Goal: Task Accomplishment & Management: Manage account settings

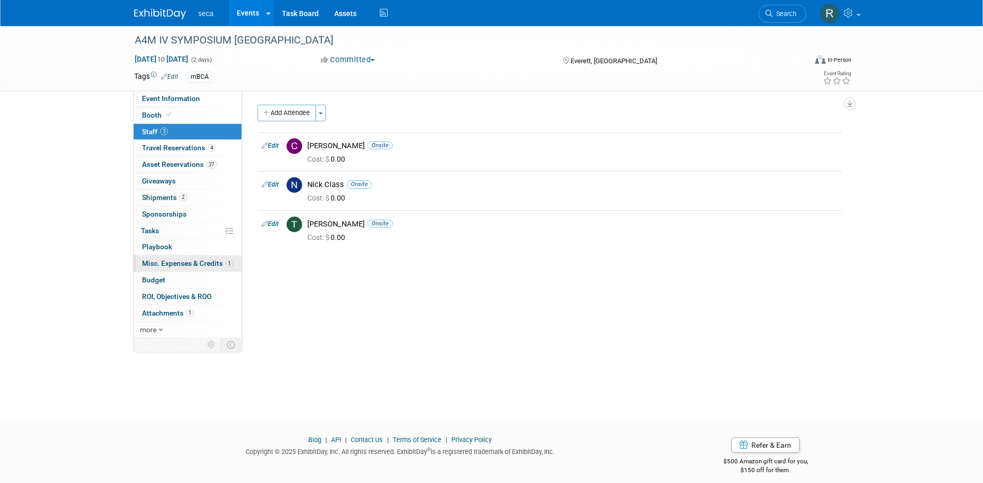
click at [176, 260] on span "Misc. Expenses & Credits 1" at bounding box center [187, 263] width 91 height 8
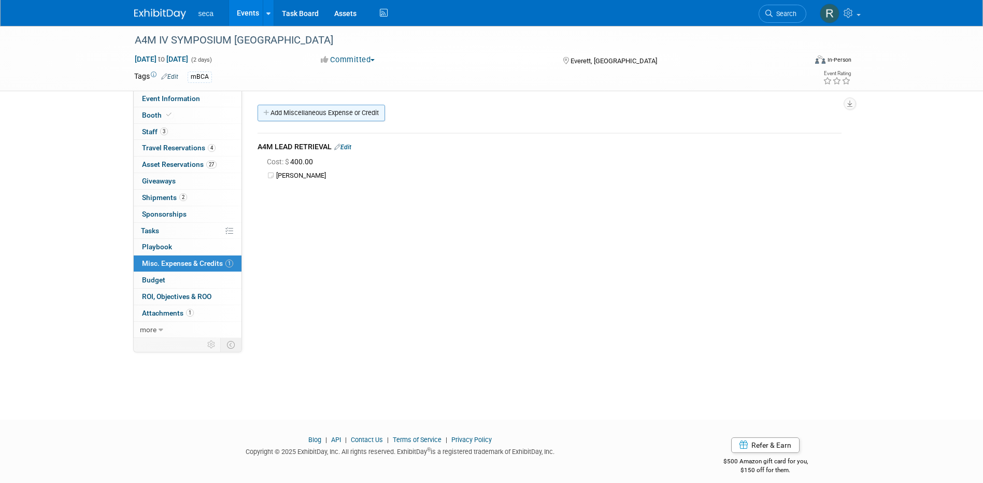
click at [315, 111] on link "Add Miscellaneous Expense or Credit" at bounding box center [321, 113] width 127 height 17
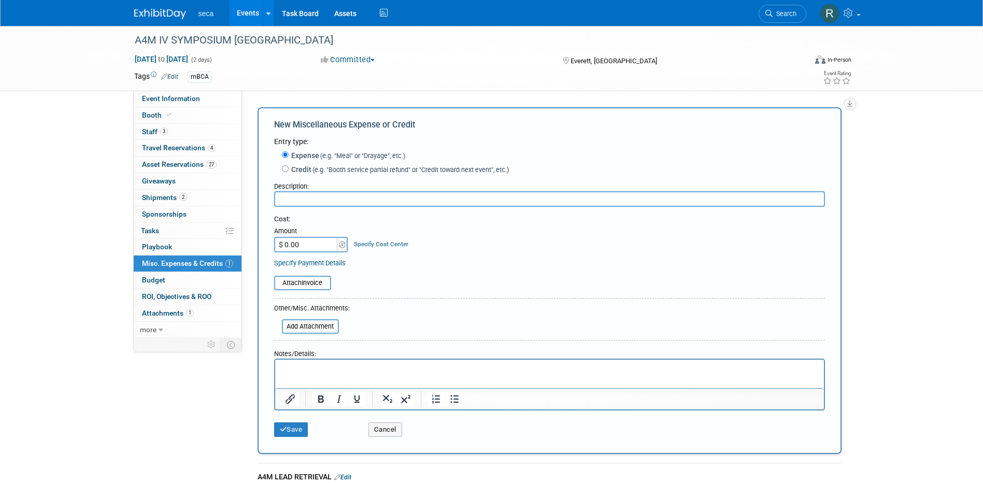
type input "B"
drag, startPoint x: 386, startPoint y: 200, endPoint x: 337, endPoint y: 197, distance: 48.3
click at [337, 198] on input "Booth Carpet and vacuuming sf" at bounding box center [549, 199] width 551 height 16
type input "Booth Carpet and booth cleaning"
click at [318, 245] on input "$ 0.00" at bounding box center [306, 245] width 65 height 16
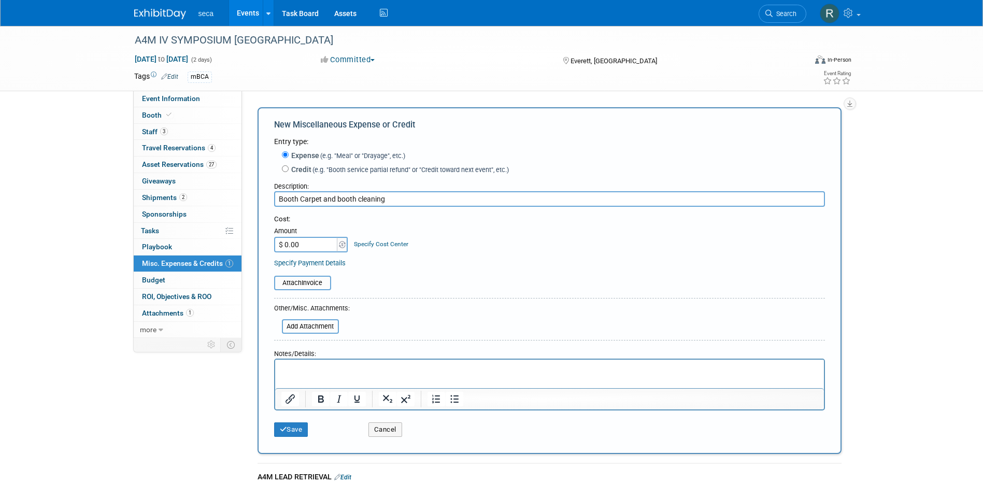
paste input "590.85"
type input "$ 590.85"
click at [297, 429] on button "Save" at bounding box center [291, 429] width 34 height 15
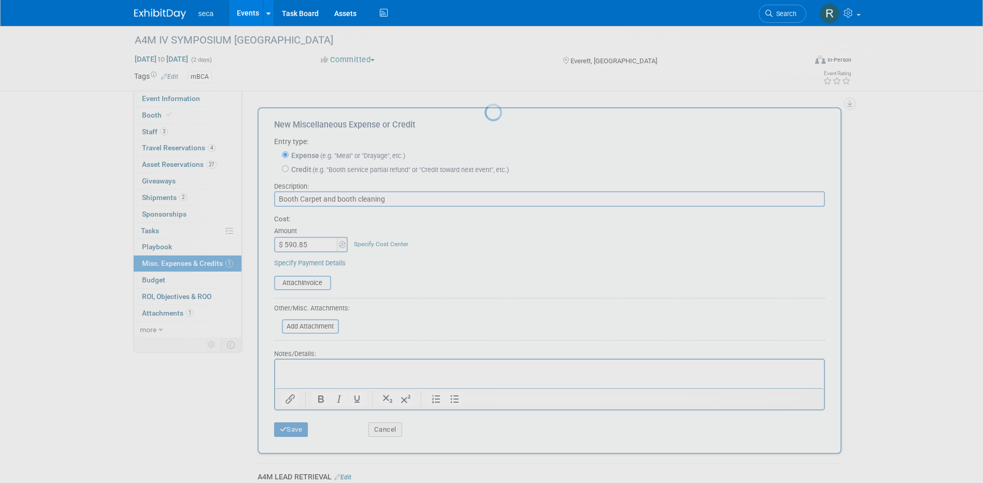
scroll to position [9, 0]
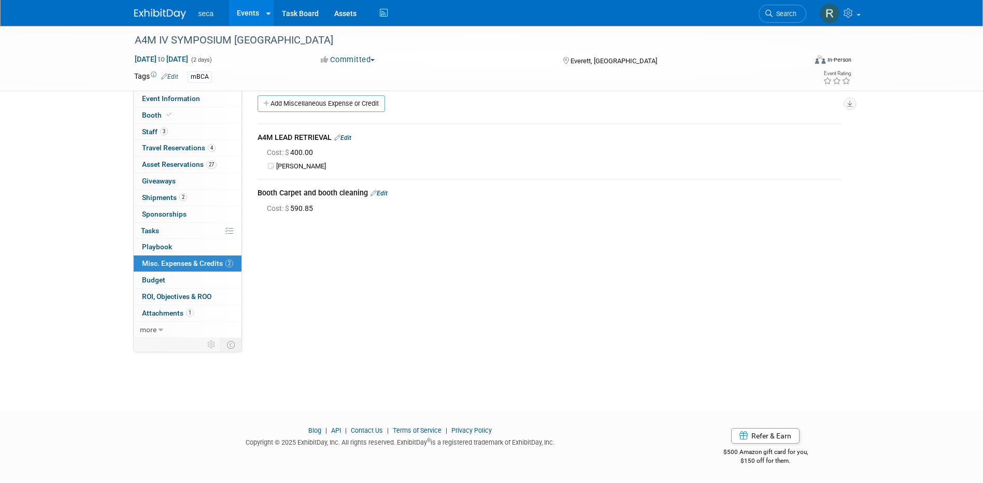
click at [386, 193] on link "Edit" at bounding box center [379, 193] width 17 height 7
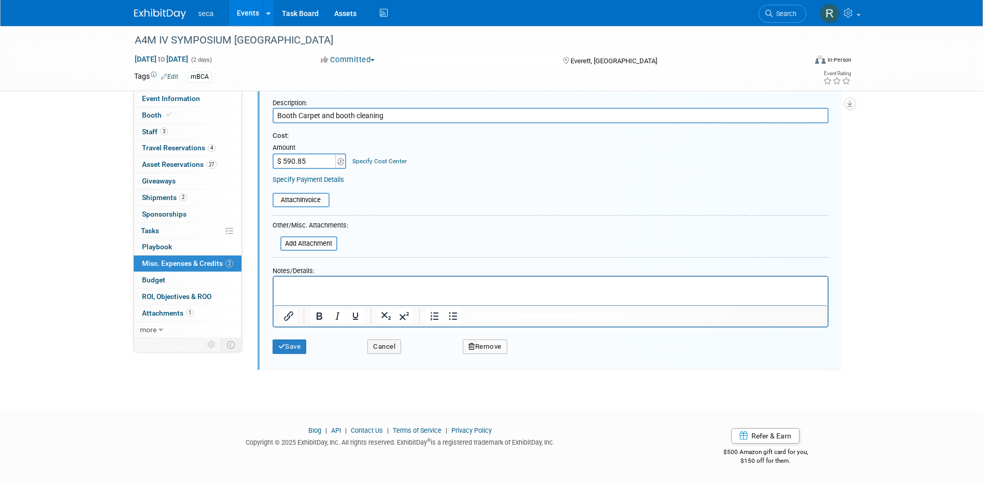
scroll to position [147, 0]
click at [492, 348] on button "Remove" at bounding box center [485, 346] width 45 height 15
click at [531, 360] on link "Yes" at bounding box center [543, 355] width 30 height 17
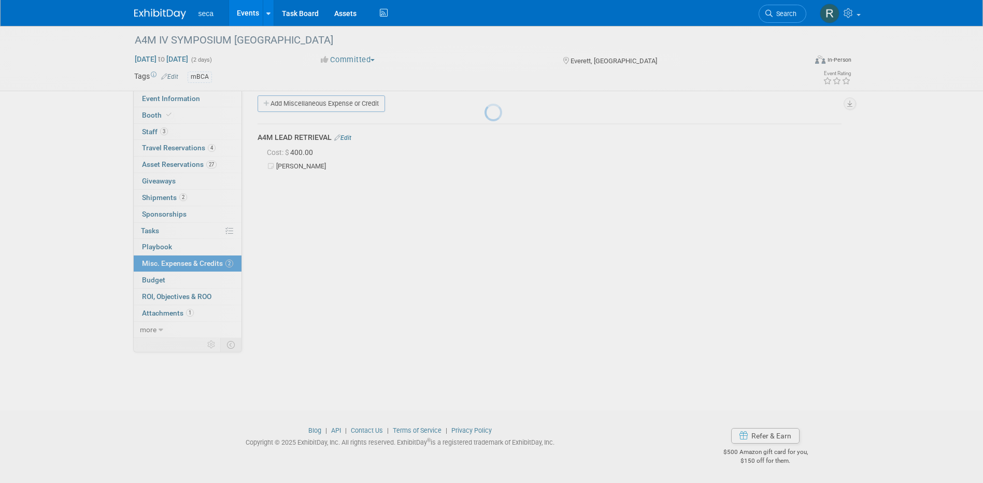
scroll to position [9, 0]
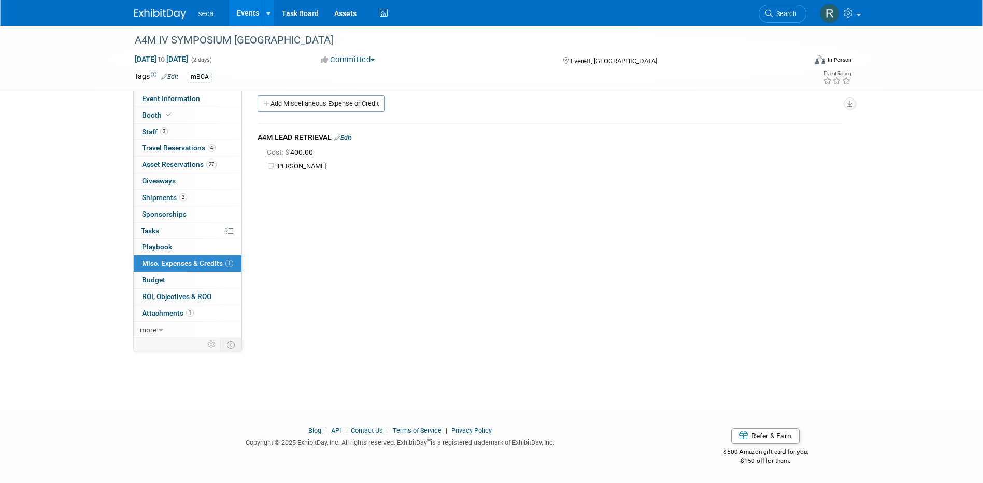
click at [243, 13] on link "Events" at bounding box center [248, 13] width 38 height 26
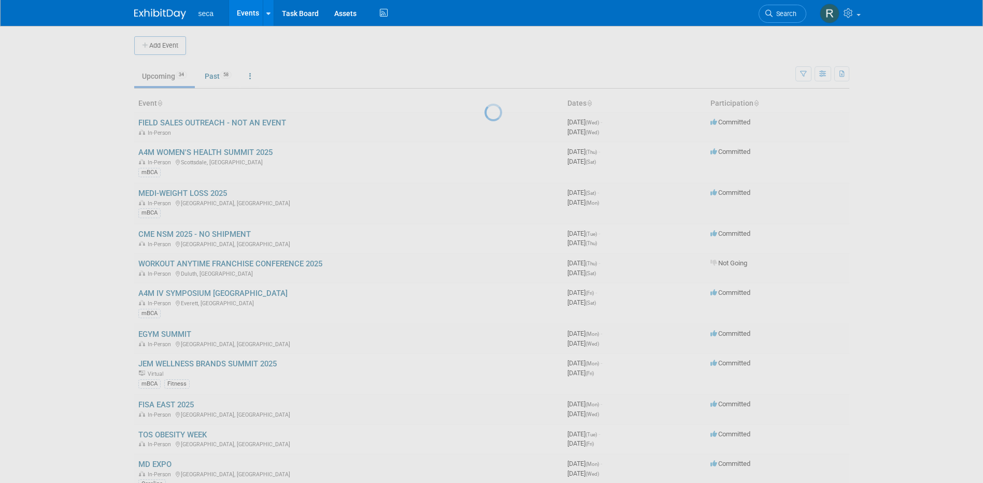
scroll to position [259, 0]
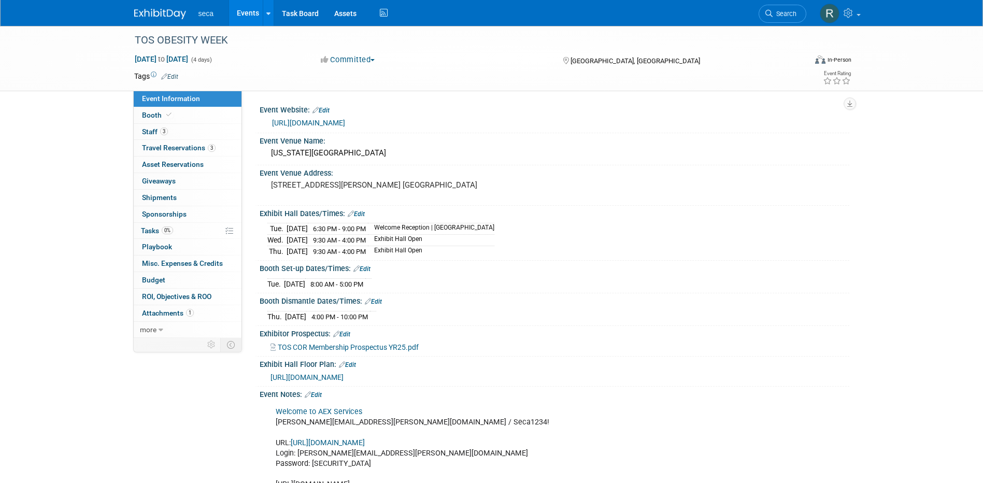
click at [176, 263] on span "Misc. Expenses & Credits 0" at bounding box center [182, 263] width 81 height 8
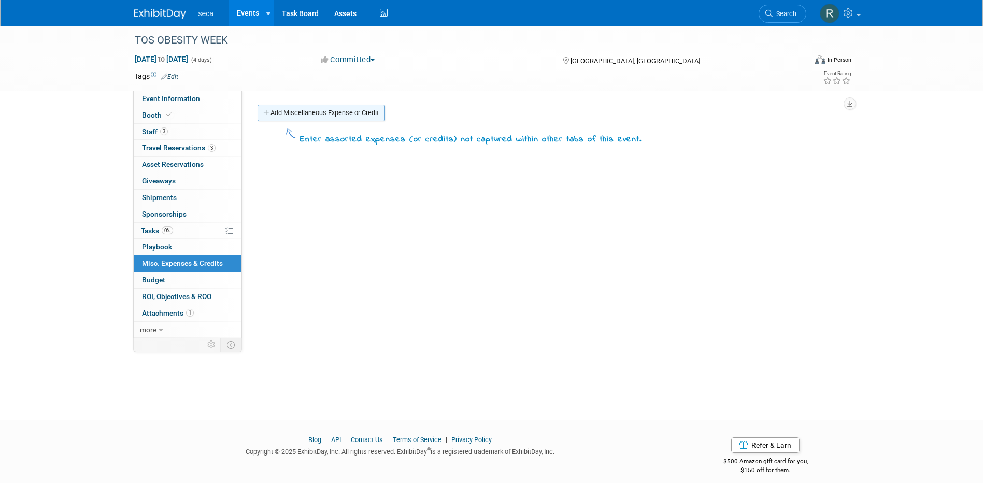
click at [309, 117] on link "Add Miscellaneous Expense or Credit" at bounding box center [321, 113] width 127 height 17
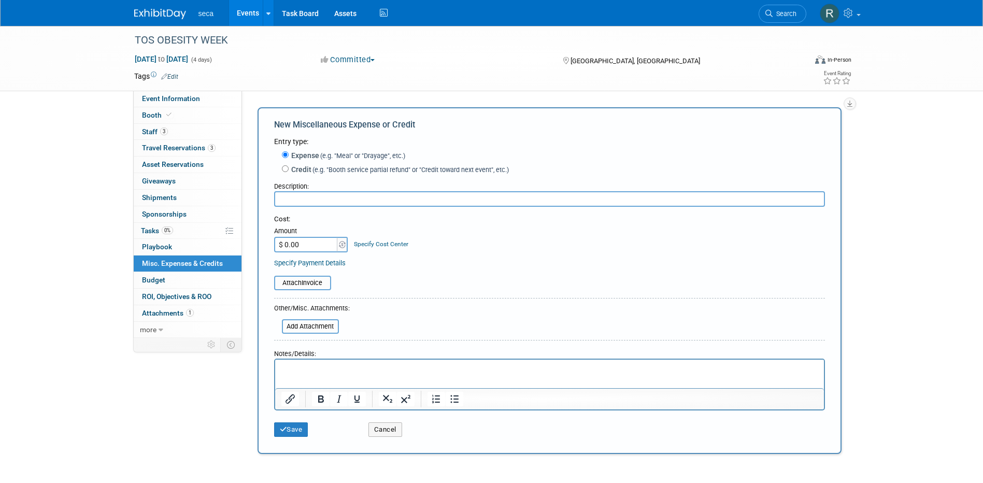
click at [317, 200] on input "text" at bounding box center [549, 199] width 551 height 16
type input "Booth Carpet & Booth Cleaning"
click at [318, 243] on input "$ 0.00" at bounding box center [306, 245] width 65 height 16
paste input "590.85"
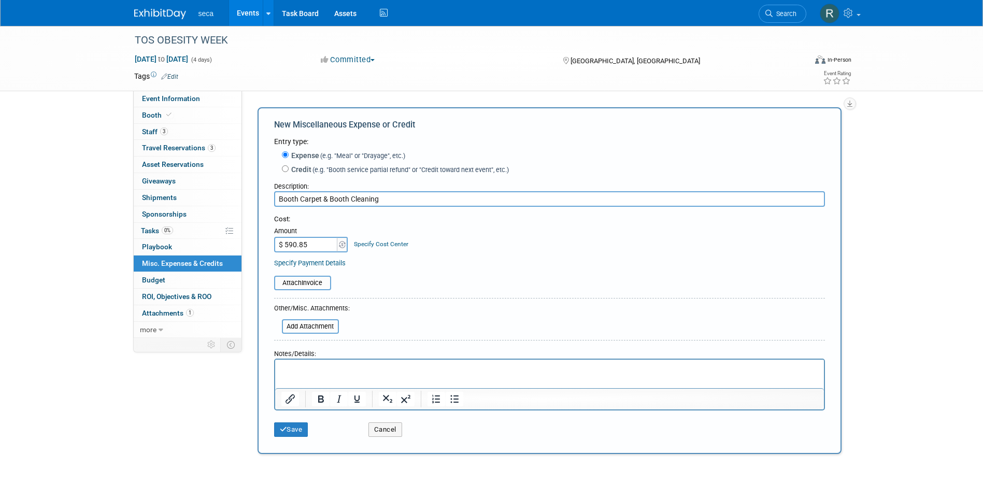
type input "$ 590.85"
click at [299, 428] on button "Save" at bounding box center [291, 429] width 34 height 15
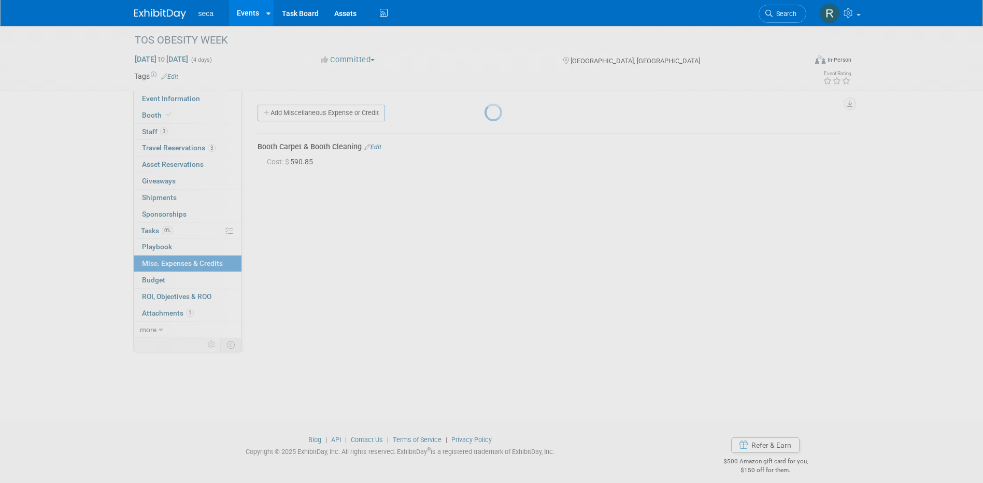
scroll to position [9, 0]
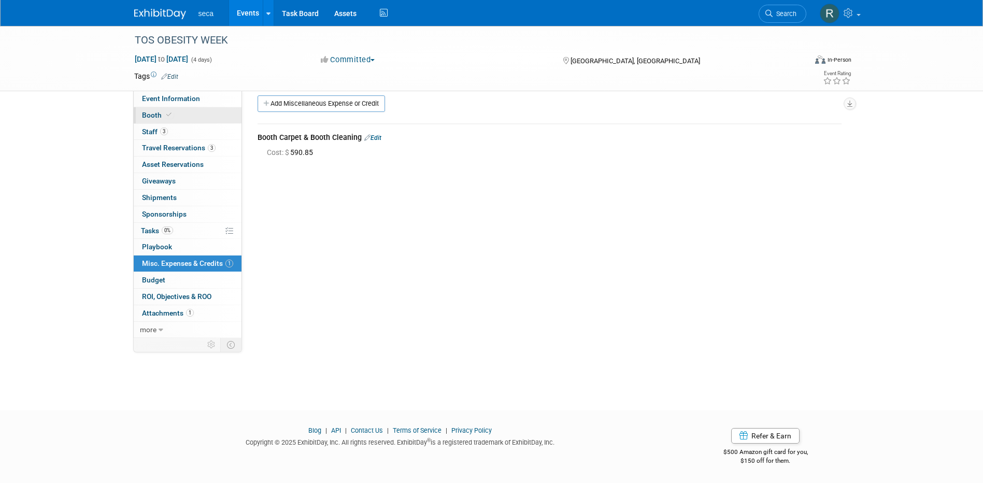
click at [174, 113] on link "Booth" at bounding box center [188, 115] width 108 height 16
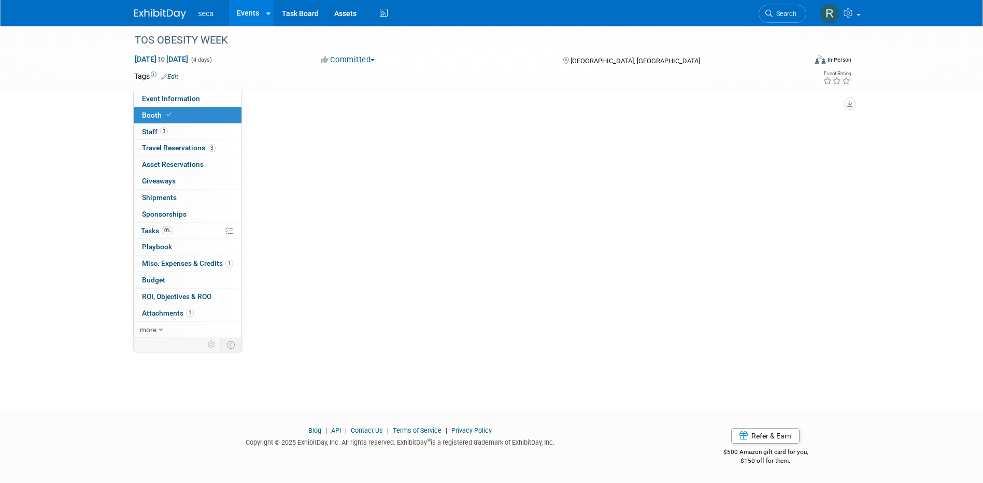
scroll to position [0, 0]
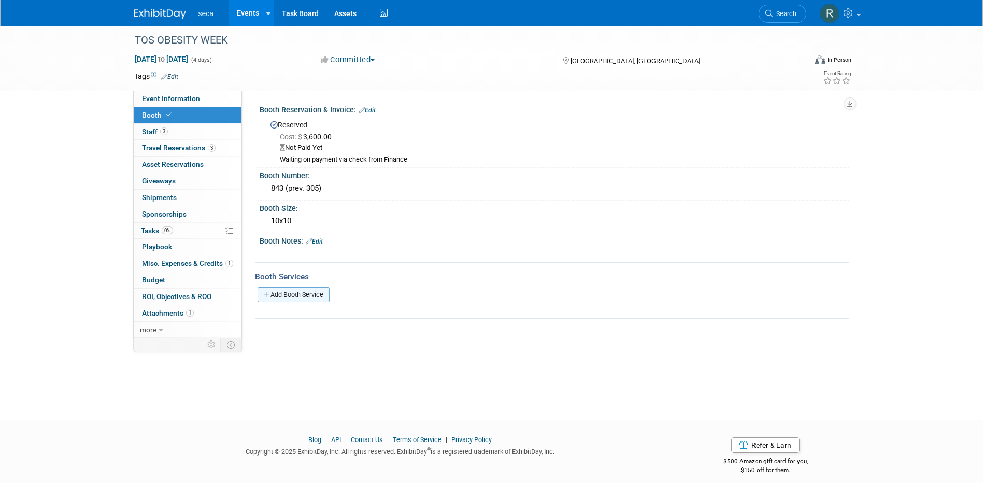
click at [304, 292] on link "Add Booth Service" at bounding box center [294, 294] width 72 height 15
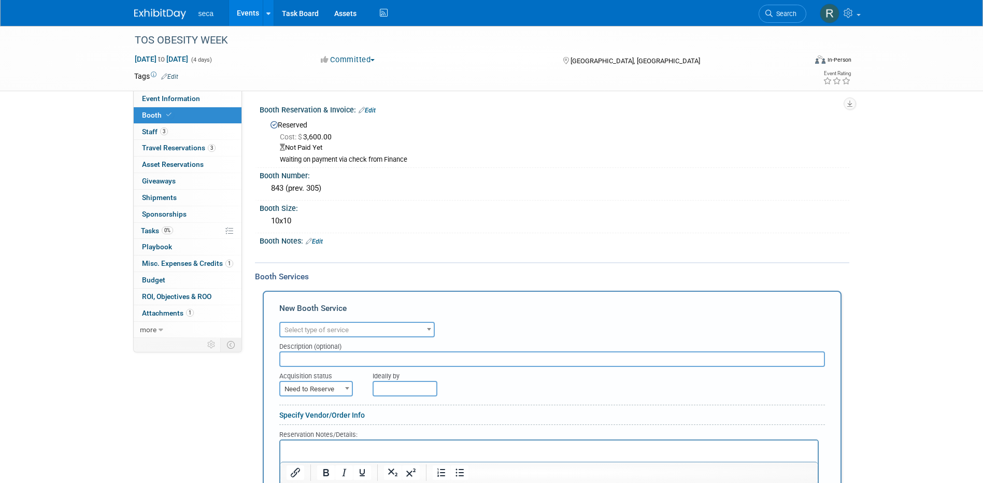
click at [315, 323] on span "Select type of service" at bounding box center [356, 330] width 153 height 15
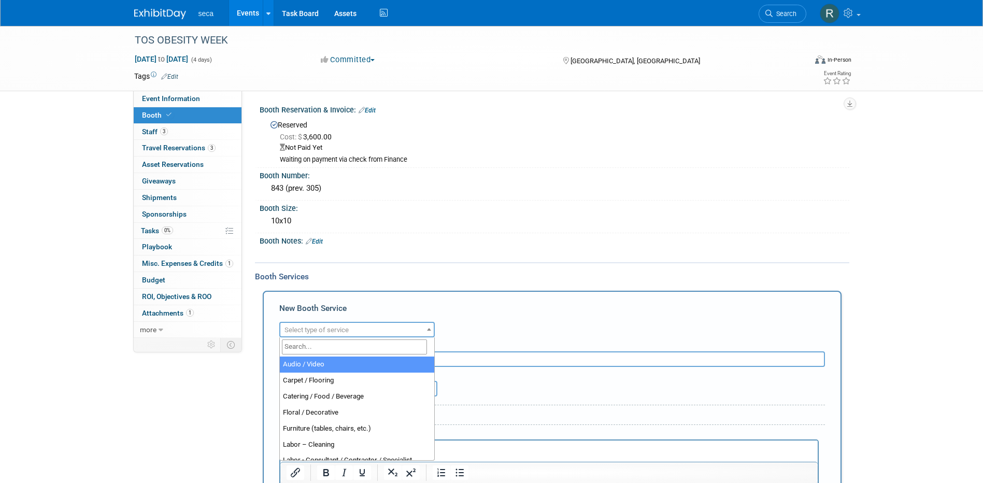
click at [317, 349] on input "search" at bounding box center [354, 346] width 145 height 15
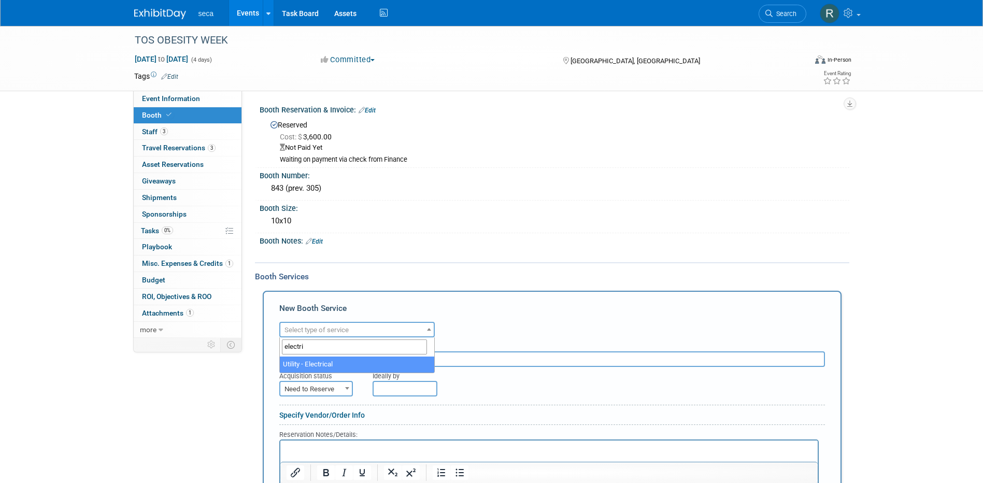
type input "electri"
select select "8"
click at [353, 361] on input "text" at bounding box center [552, 359] width 546 height 16
click at [250, 13] on link "Events" at bounding box center [248, 13] width 38 height 26
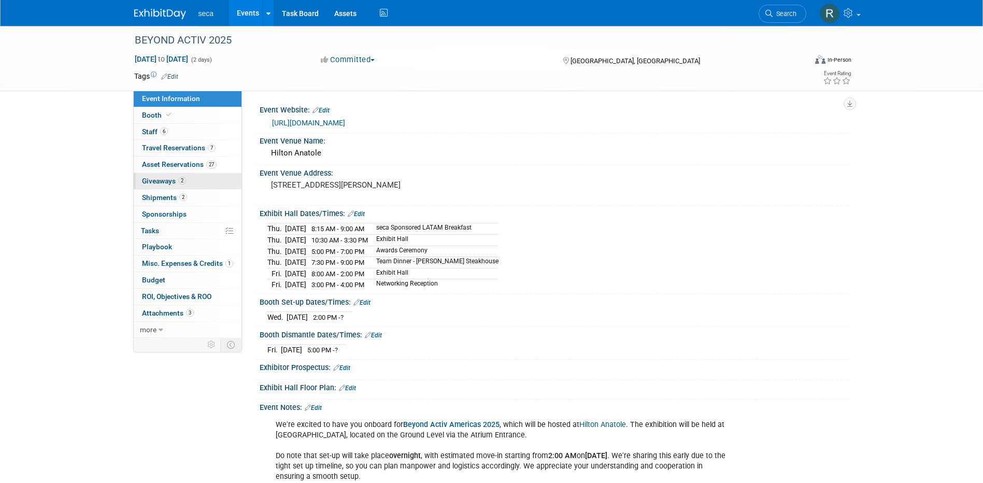
click at [169, 180] on span "Giveaways 2" at bounding box center [164, 181] width 44 height 8
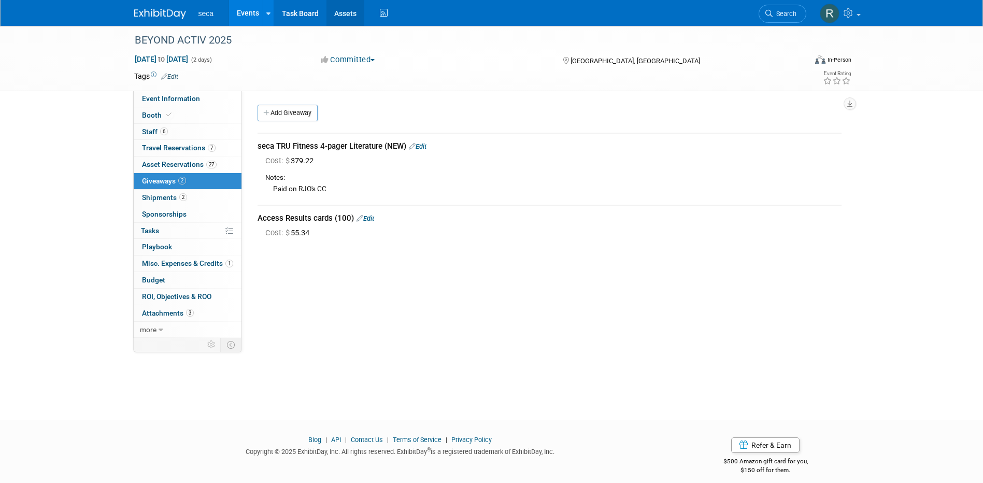
click at [334, 7] on link "Assets" at bounding box center [345, 13] width 38 height 26
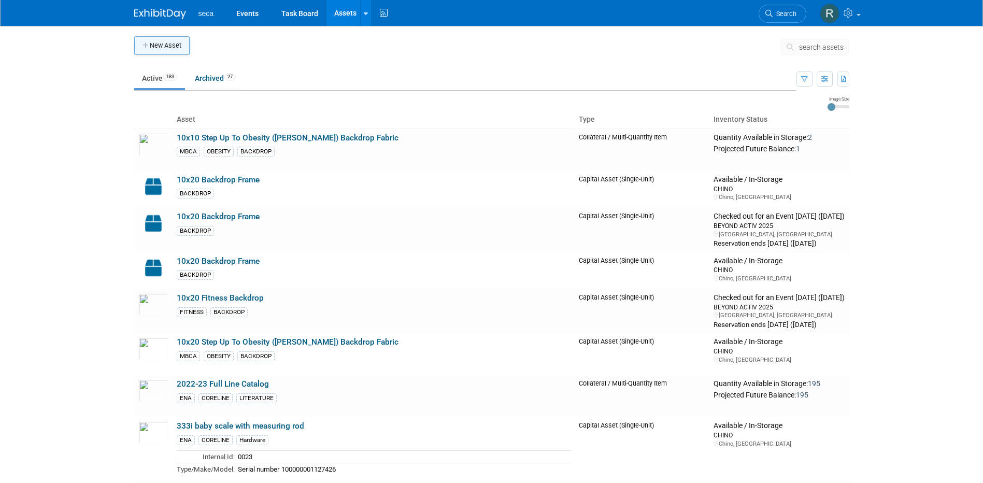
click at [169, 47] on button "New Asset" at bounding box center [161, 45] width 55 height 19
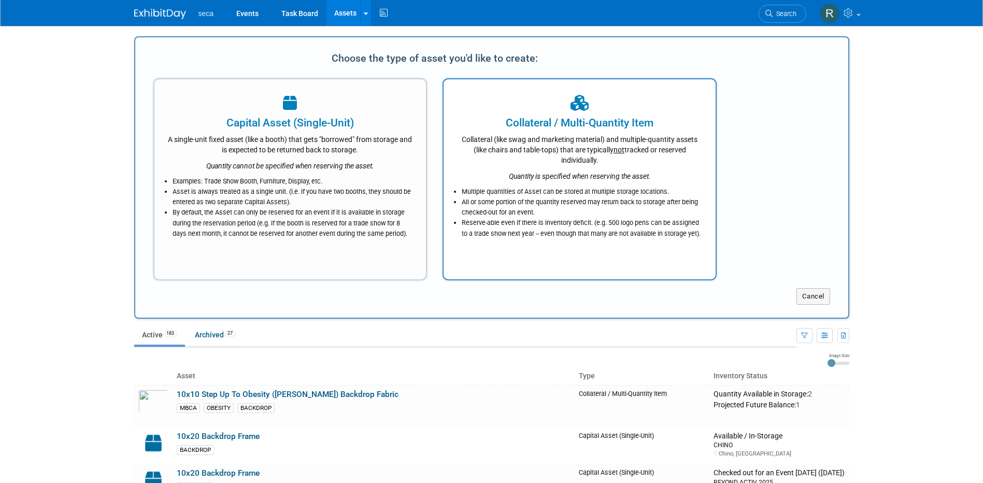
click at [614, 187] on li "Multiple quantities of Asset can be stored at multiple storage locations." at bounding box center [582, 192] width 241 height 10
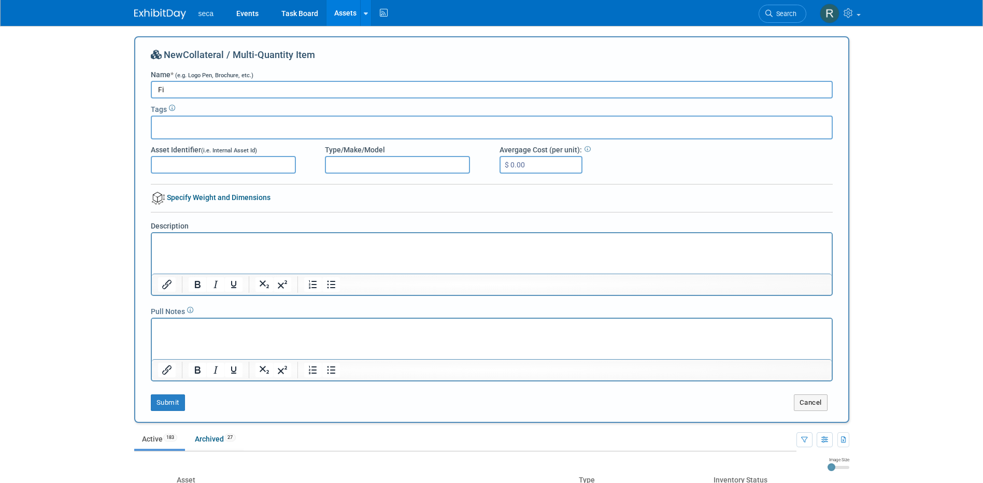
type input "F"
type input "Fitness Access Results Card"
click at [470, 125] on div at bounding box center [492, 128] width 682 height 24
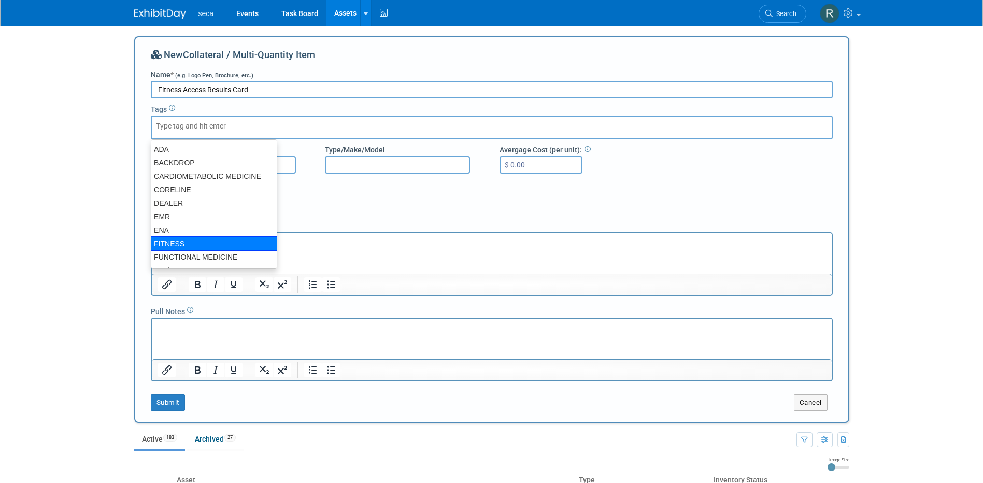
click at [182, 239] on div "FITNESS" at bounding box center [214, 243] width 126 height 15
type input "FITNESS"
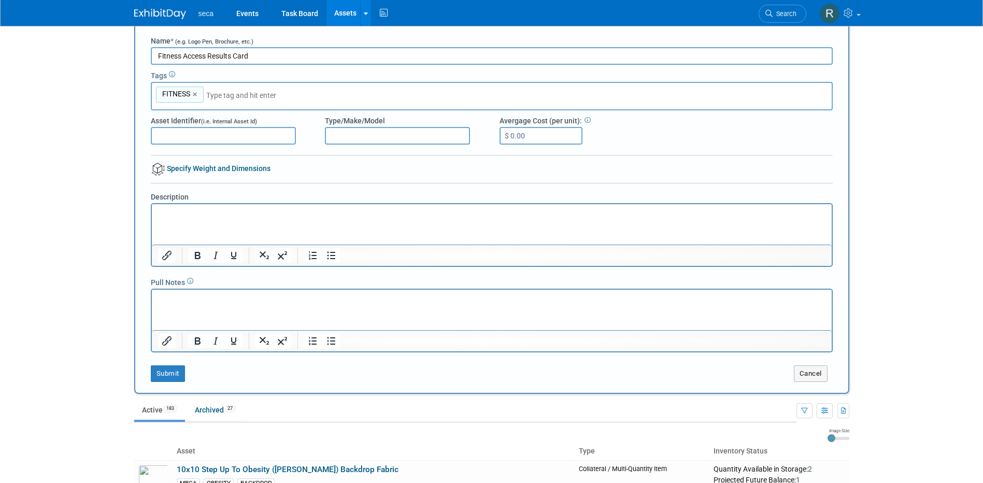
scroll to position [52, 0]
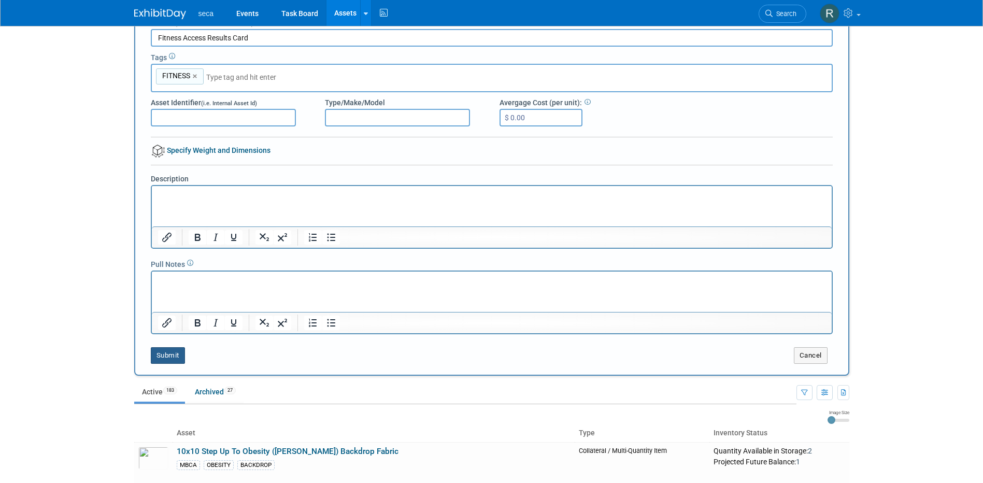
click at [168, 356] on button "Submit" at bounding box center [168, 355] width 34 height 17
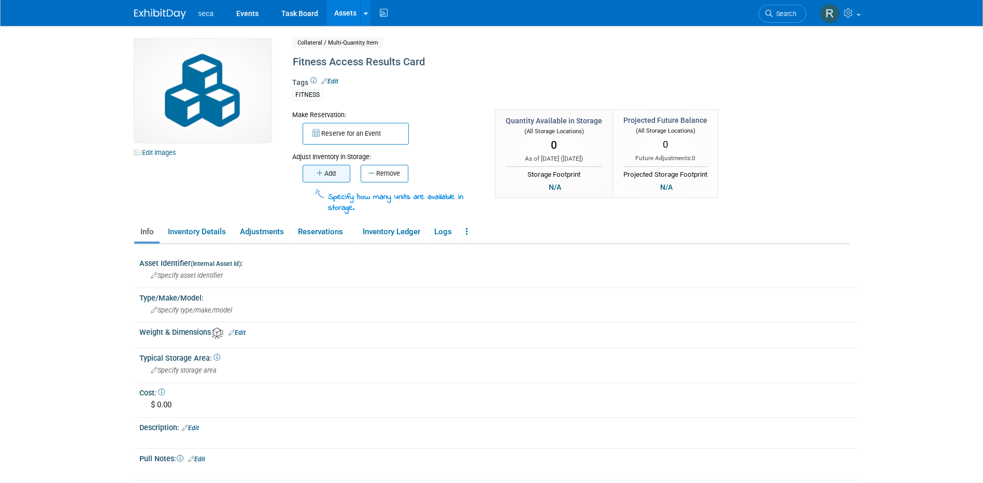
click at [335, 182] on button "Add" at bounding box center [327, 174] width 48 height 18
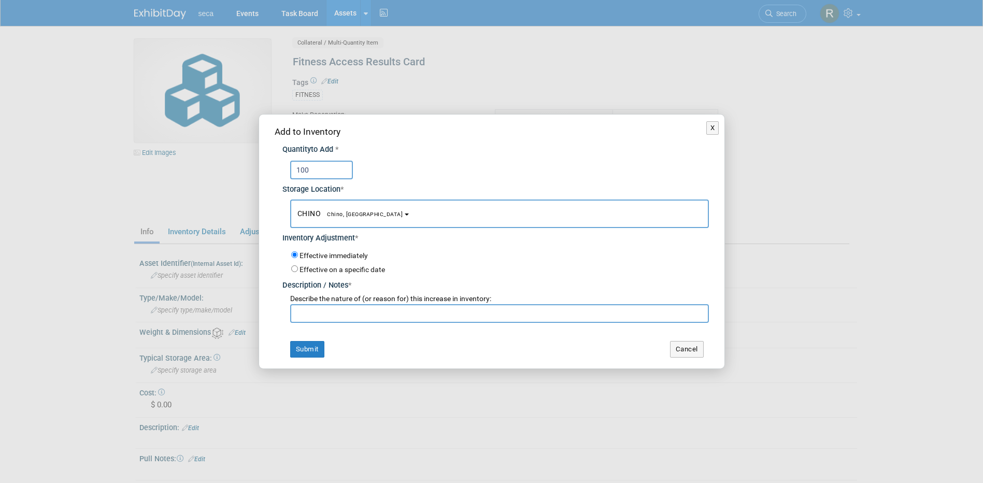
type input "100"
click at [432, 174] on div "100" at bounding box center [499, 170] width 419 height 19
click at [334, 314] on input "text" at bounding box center [499, 313] width 419 height 19
type input "New order"
click at [308, 349] on button "Submit" at bounding box center [307, 349] width 34 height 17
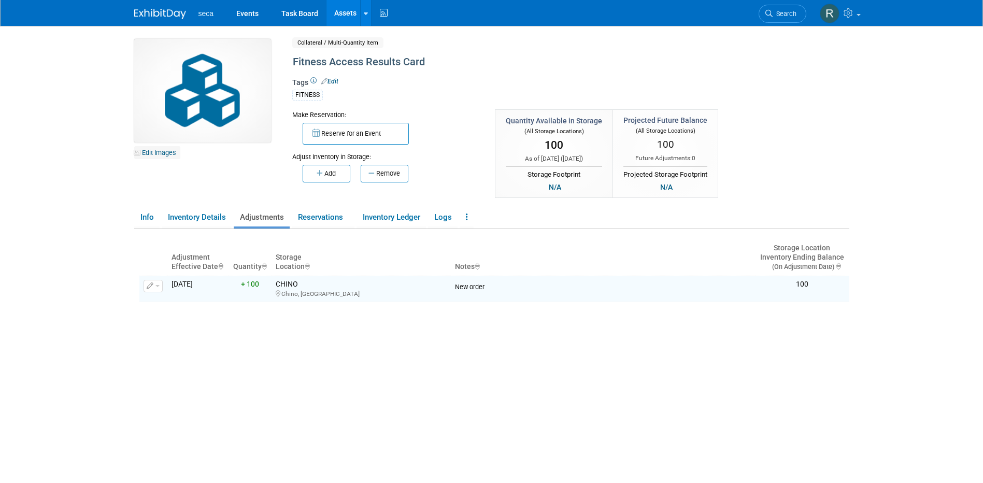
click at [162, 155] on link "Edit Images" at bounding box center [157, 152] width 46 height 13
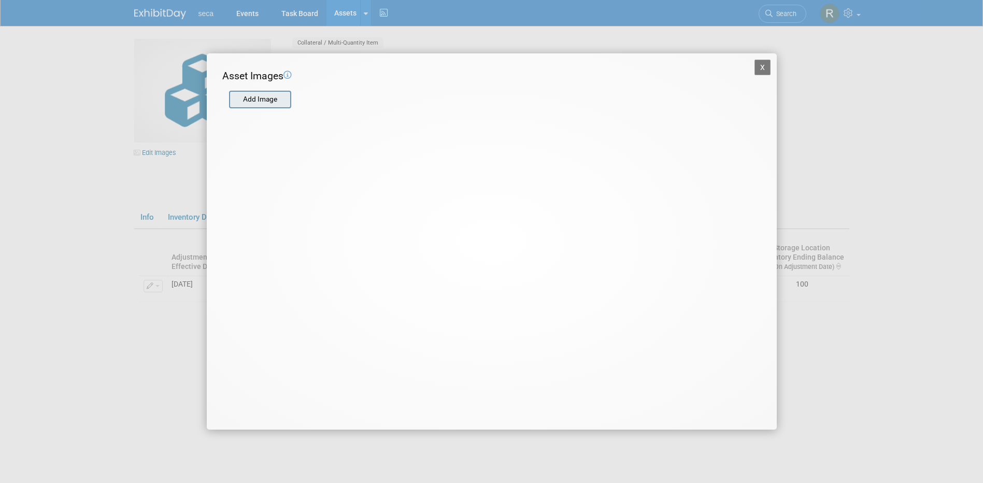
click at [260, 103] on input "file" at bounding box center [228, 100] width 123 height 16
click at [766, 69] on button "X" at bounding box center [763, 68] width 17 height 16
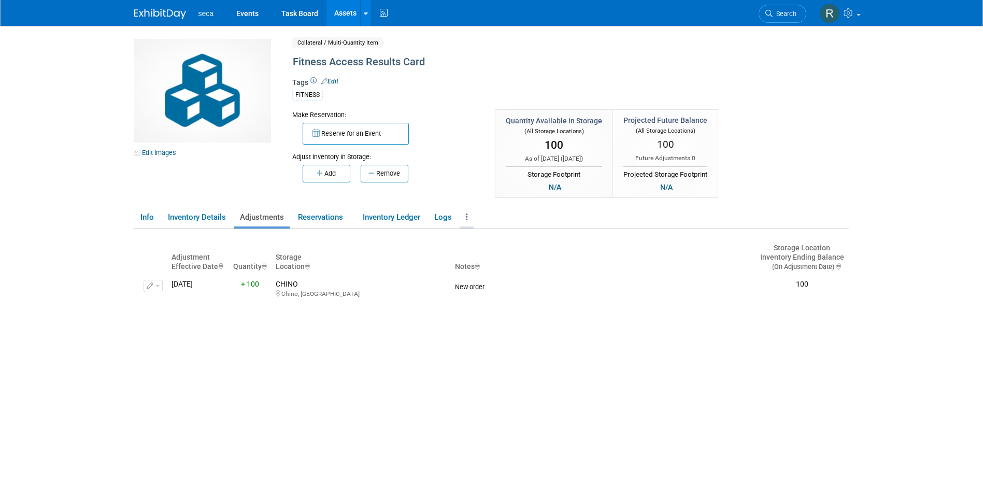
click at [468, 213] on icon at bounding box center [467, 217] width 2 height 8
click at [481, 254] on link "Archive Asset" at bounding box center [505, 256] width 90 height 18
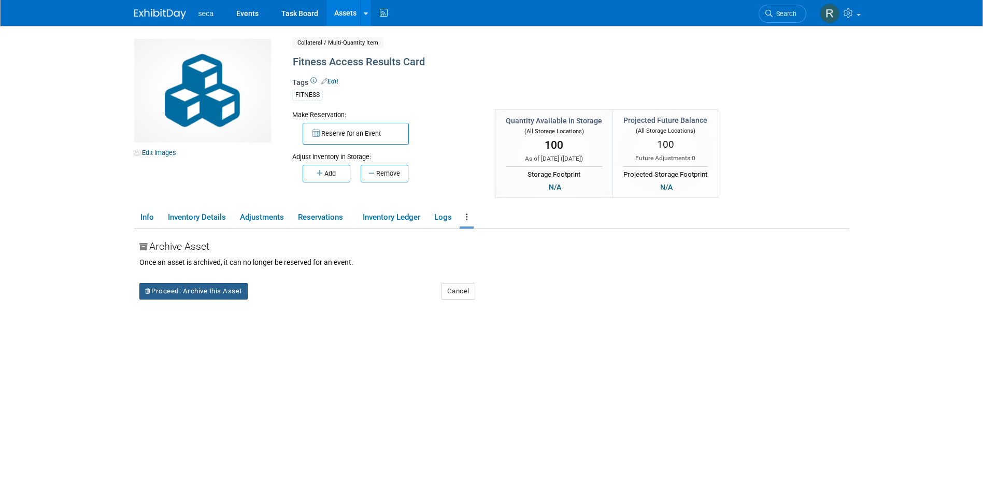
click at [217, 294] on button "Proceed: Archive this Asset" at bounding box center [193, 291] width 108 height 17
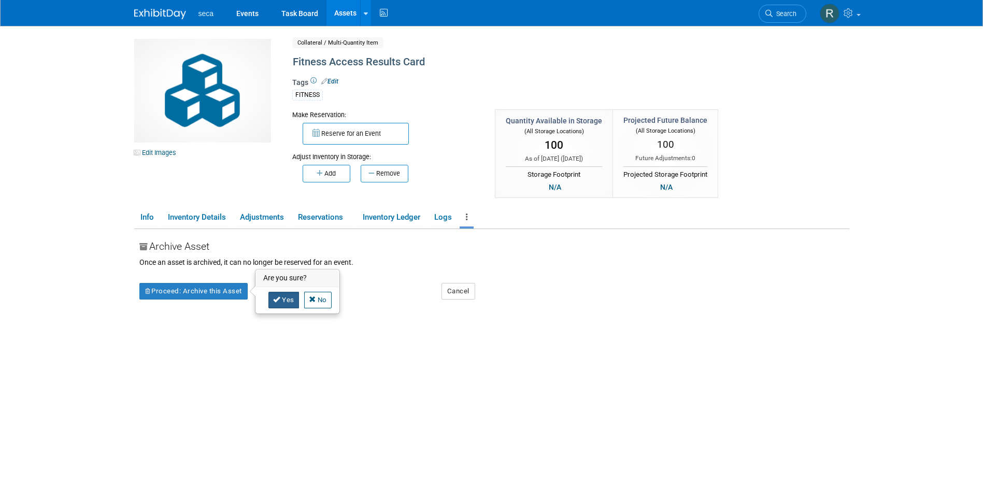
click at [294, 298] on link "Yes" at bounding box center [283, 300] width 31 height 17
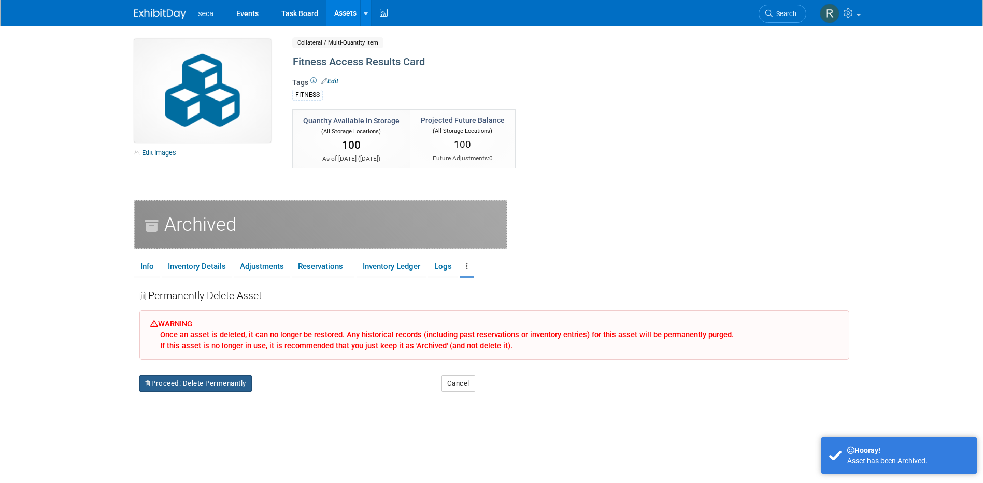
click at [205, 382] on button "Proceed: Delete Permenantly" at bounding box center [195, 383] width 112 height 17
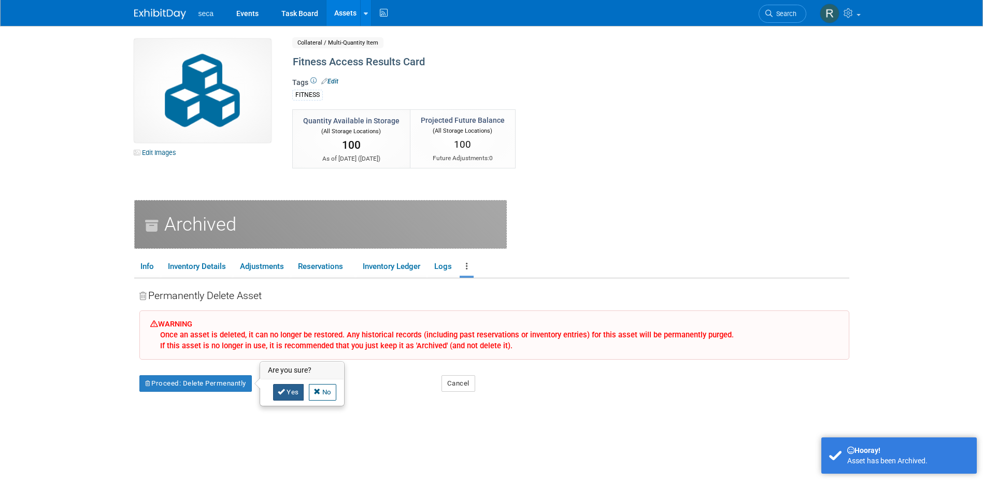
click at [281, 389] on icon at bounding box center [281, 391] width 7 height 7
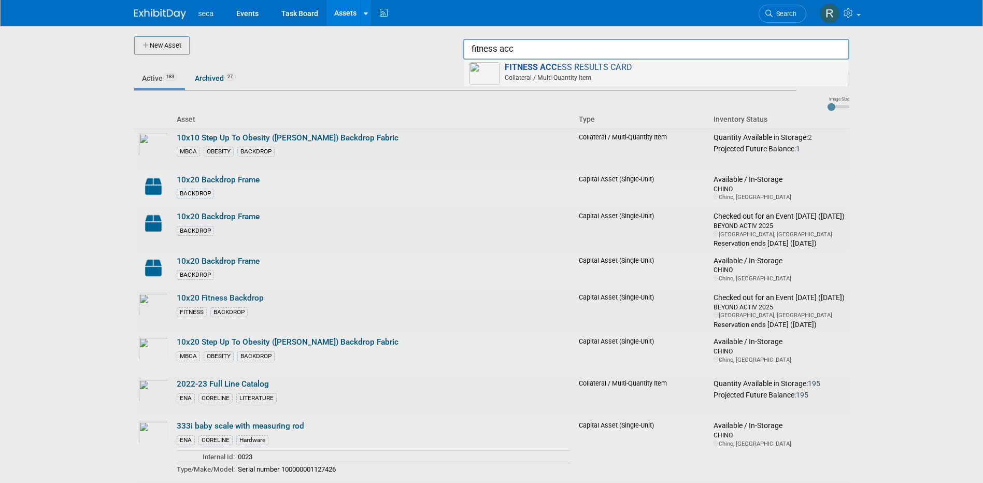
click at [533, 76] on span "Collateral / Multi-Quantity Item" at bounding box center [658, 77] width 371 height 9
type input "FITNESS ACCESS RESULTS CARD"
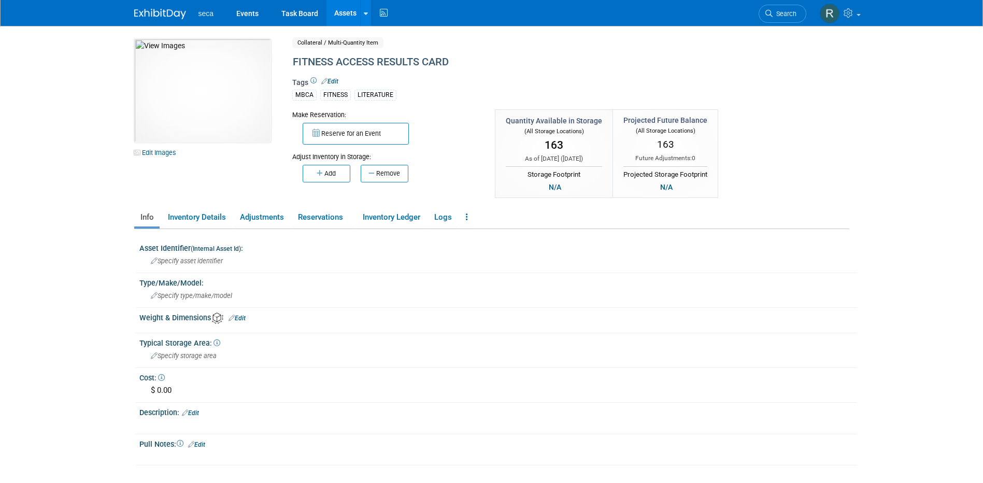
click at [348, 15] on link "Assets" at bounding box center [345, 13] width 38 height 26
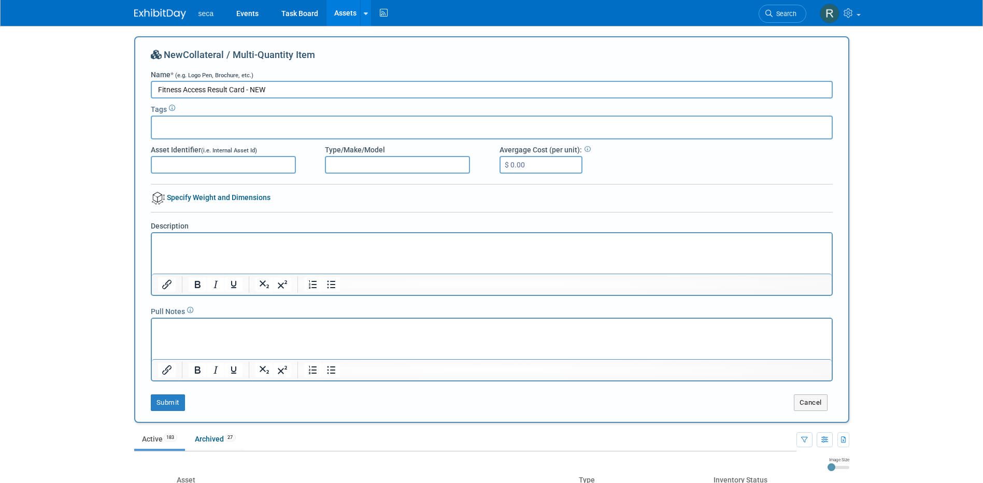
type input "Fitness Access Result Card - NEW"
click at [221, 129] on input "text" at bounding box center [197, 126] width 83 height 10
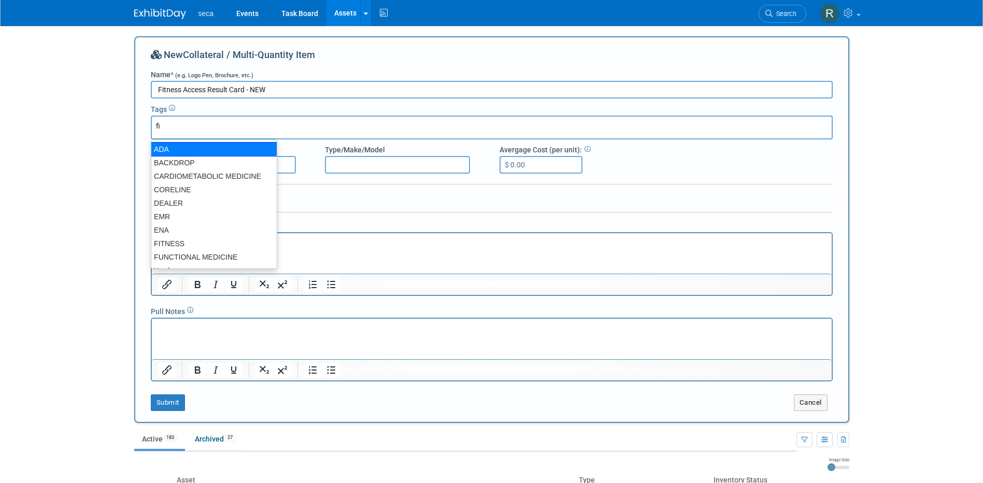
type input "fit"
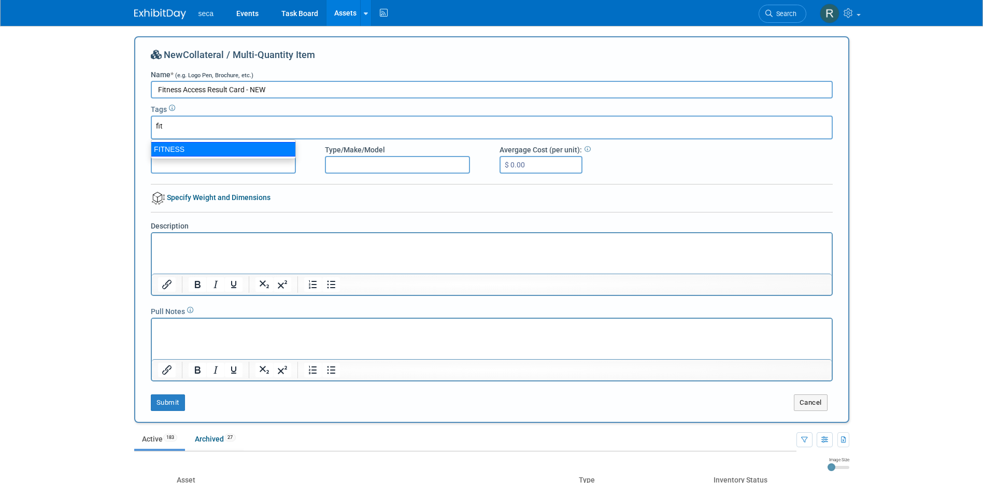
click at [201, 147] on div "FITNESS" at bounding box center [223, 149] width 145 height 15
type input "FITNESS"
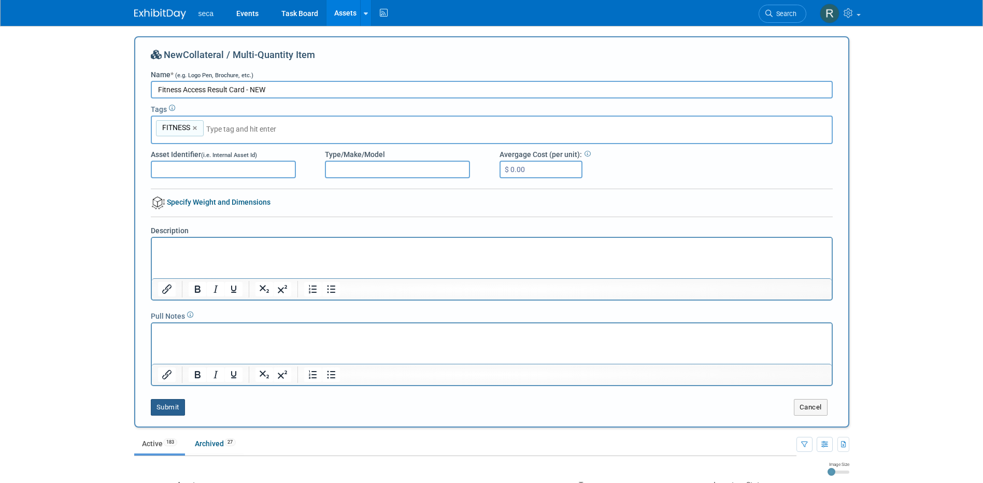
click at [168, 405] on button "Submit" at bounding box center [168, 407] width 34 height 17
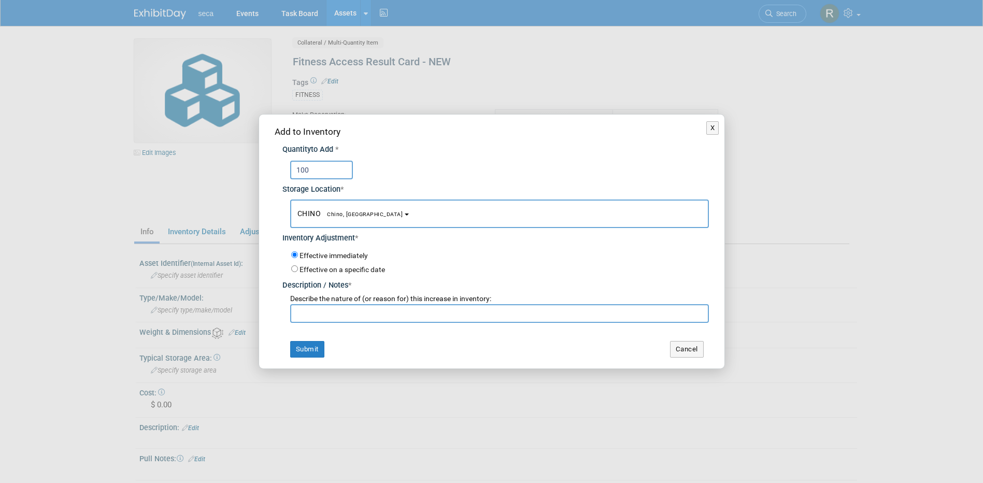
type input "100"
click at [335, 315] on input "text" at bounding box center [499, 313] width 419 height 19
type input "New Order"
click at [317, 343] on button "Submit" at bounding box center [307, 349] width 34 height 17
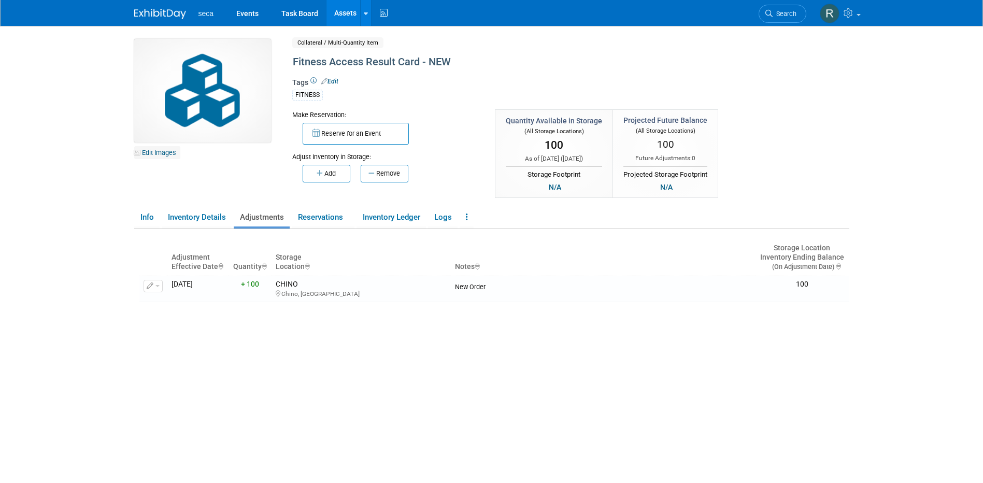
click at [147, 154] on link "Edit Images" at bounding box center [157, 152] width 46 height 13
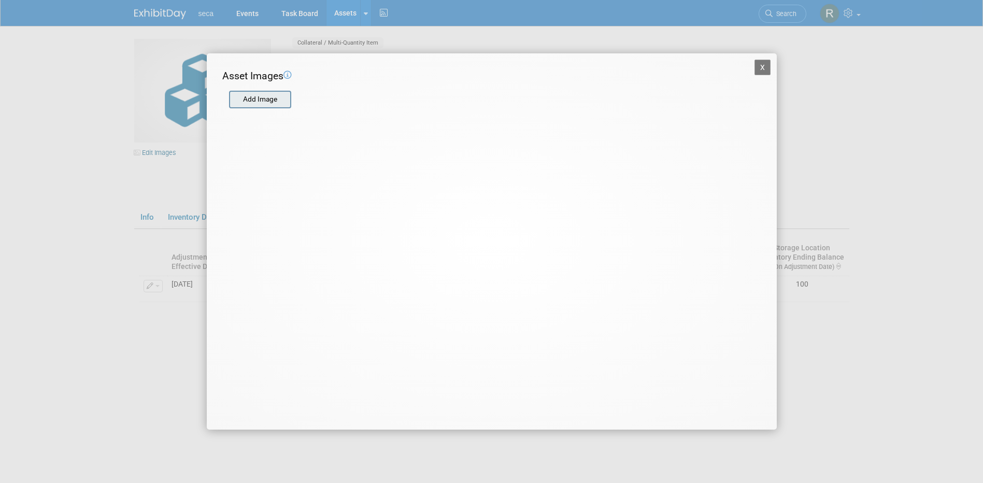
click at [265, 103] on input "file" at bounding box center [228, 100] width 123 height 16
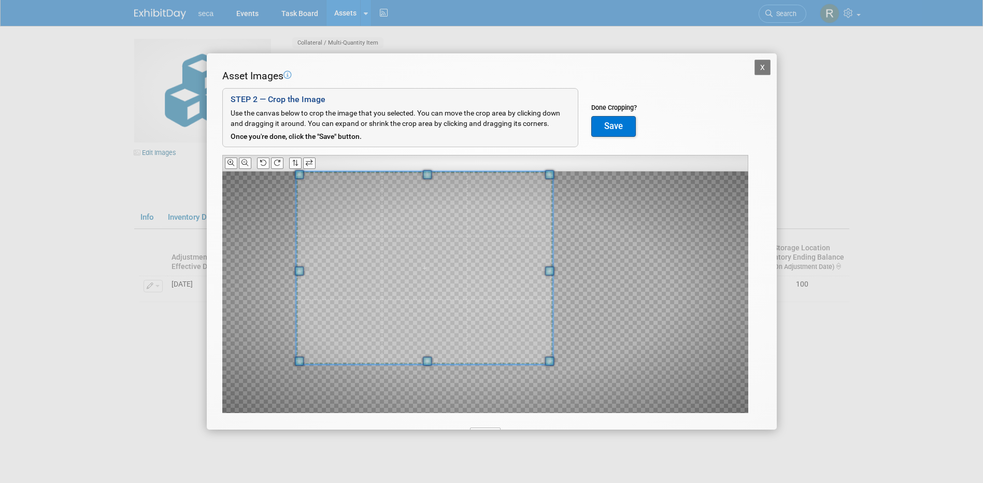
click at [358, 210] on span at bounding box center [424, 268] width 257 height 193
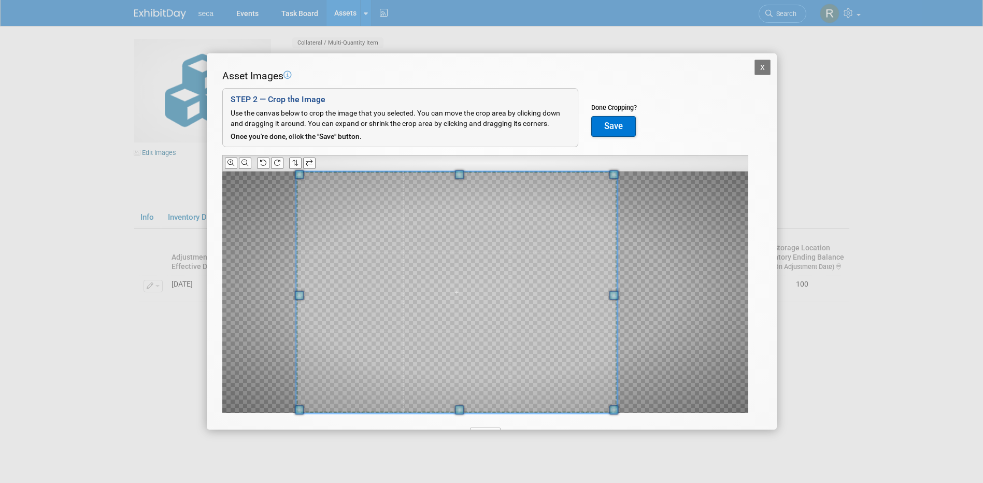
click at [763, 419] on div "X Asset Images Add Image STEP 2 — Crop the Image Use the canvas below to crop t…" at bounding box center [492, 241] width 570 height 377
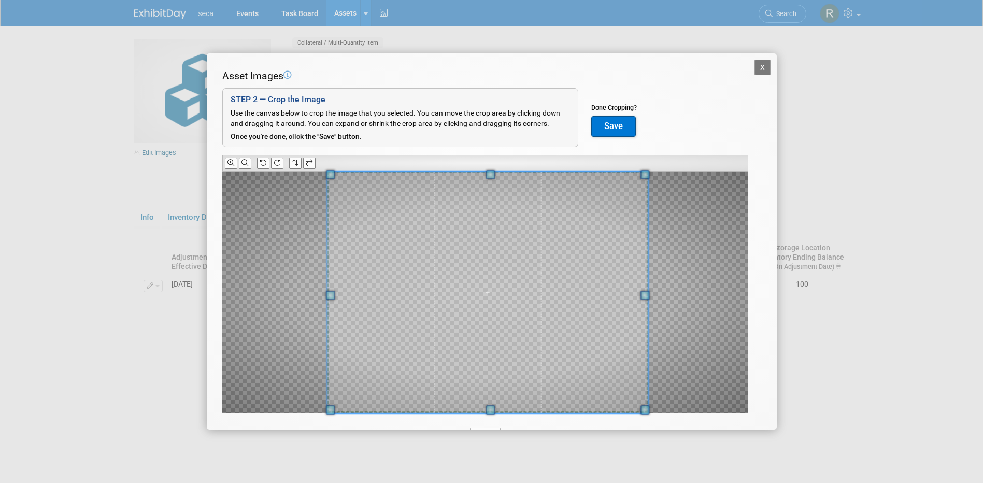
click at [528, 290] on span at bounding box center [487, 292] width 321 height 241
click at [245, 162] on icon at bounding box center [244, 163] width 7 height 7
click at [232, 165] on icon at bounding box center [230, 163] width 7 height 7
click at [518, 283] on span at bounding box center [483, 292] width 321 height 241
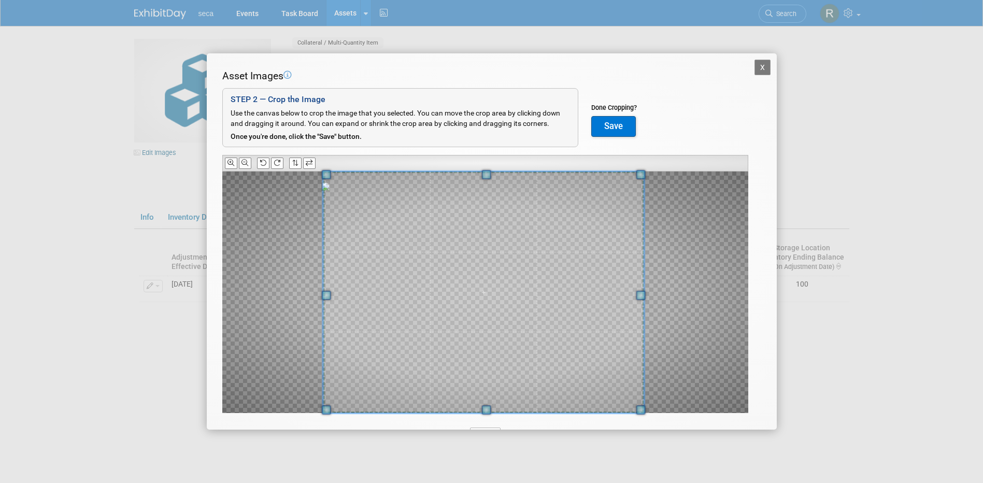
click at [623, 124] on button "Save" at bounding box center [613, 126] width 45 height 21
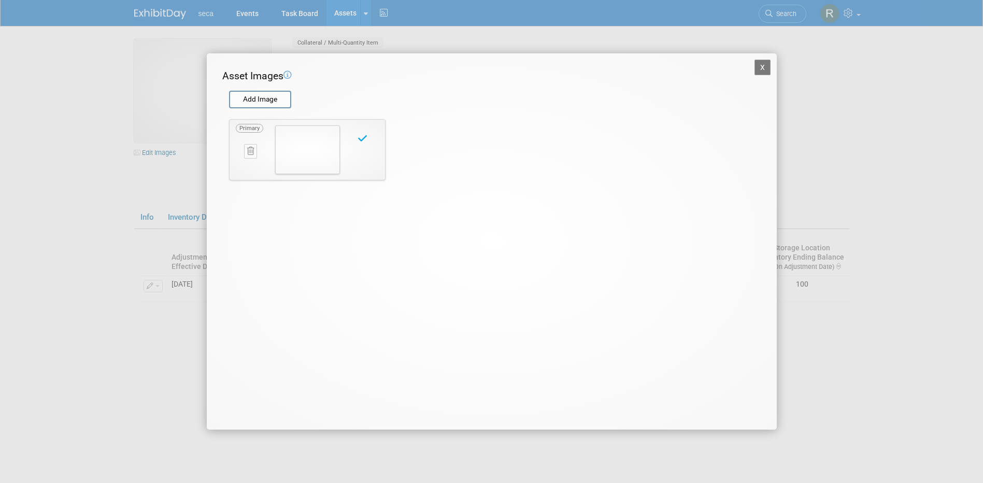
click at [763, 70] on button "X" at bounding box center [763, 68] width 17 height 16
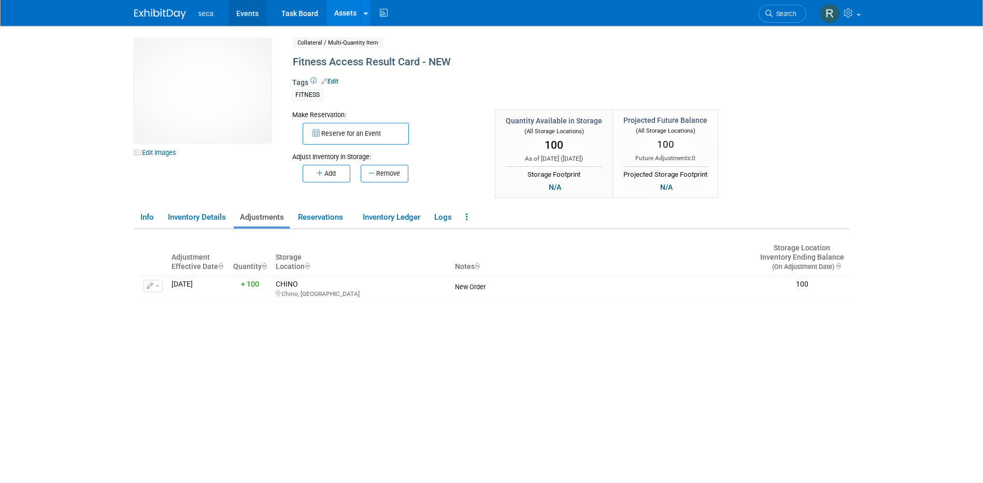
click at [241, 12] on link "Events" at bounding box center [248, 13] width 38 height 26
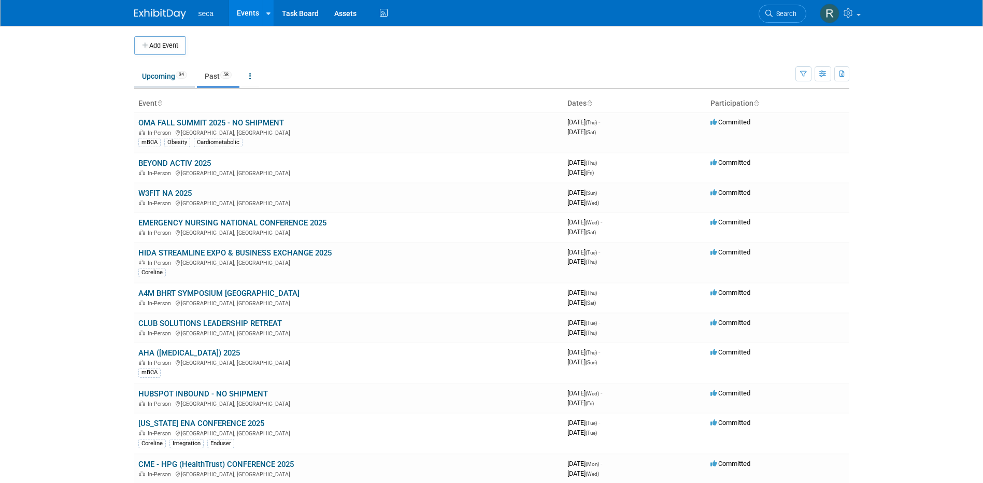
click at [147, 74] on link "Upcoming 34" at bounding box center [164, 76] width 61 height 20
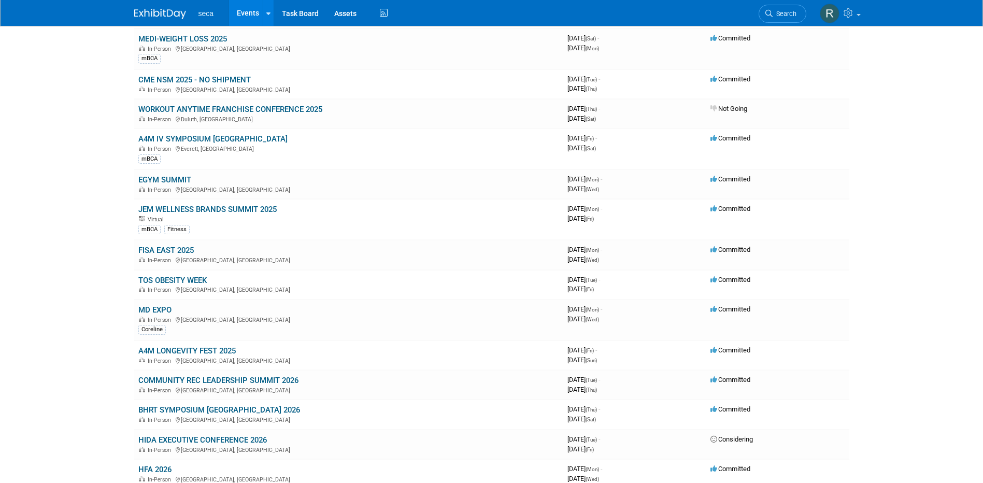
scroll to position [155, 0]
click at [193, 344] on td "A4M LONGEVITY FEST 2025 In-Person [GEOGRAPHIC_DATA], [GEOGRAPHIC_DATA]" at bounding box center [348, 354] width 429 height 30
click at [200, 348] on link "A4M LONGEVITY FEST 2025" at bounding box center [186, 349] width 97 height 9
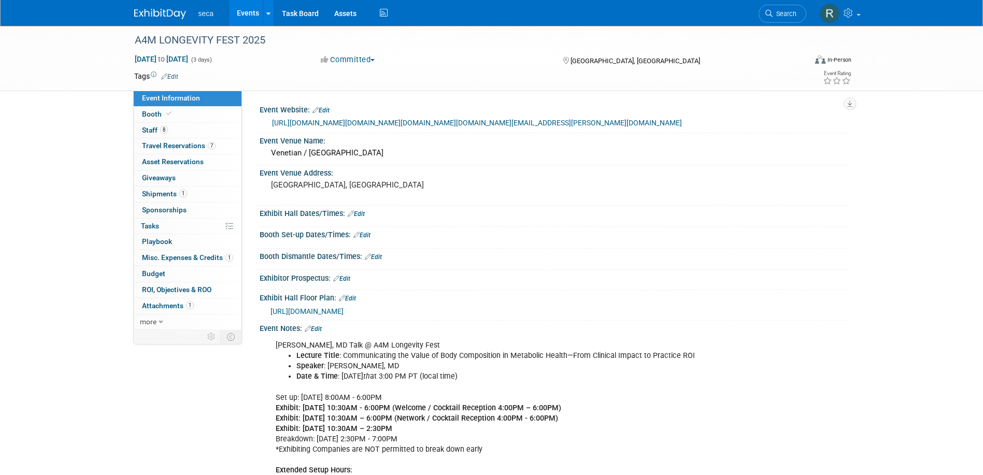
click at [175, 130] on link "8 Staff 8" at bounding box center [188, 131] width 108 height 16
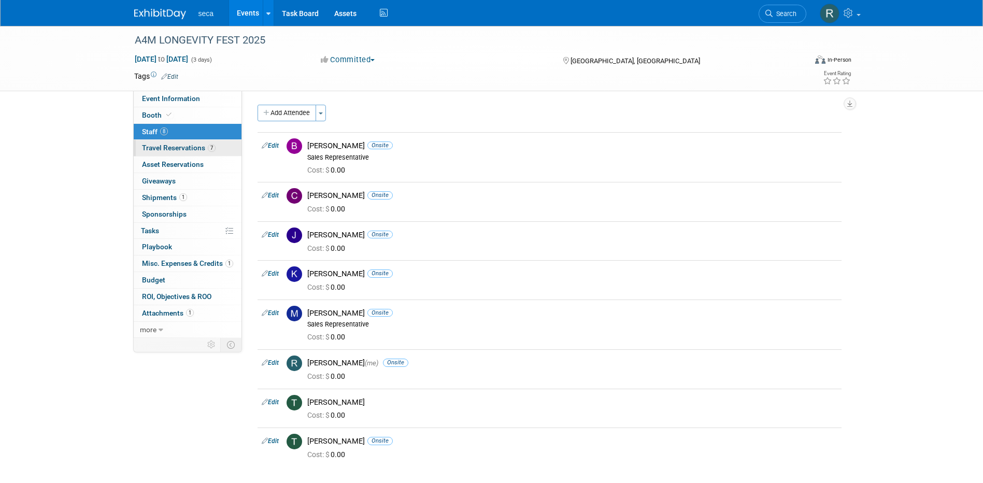
click at [181, 146] on span "Travel Reservations 7" at bounding box center [179, 148] width 74 height 8
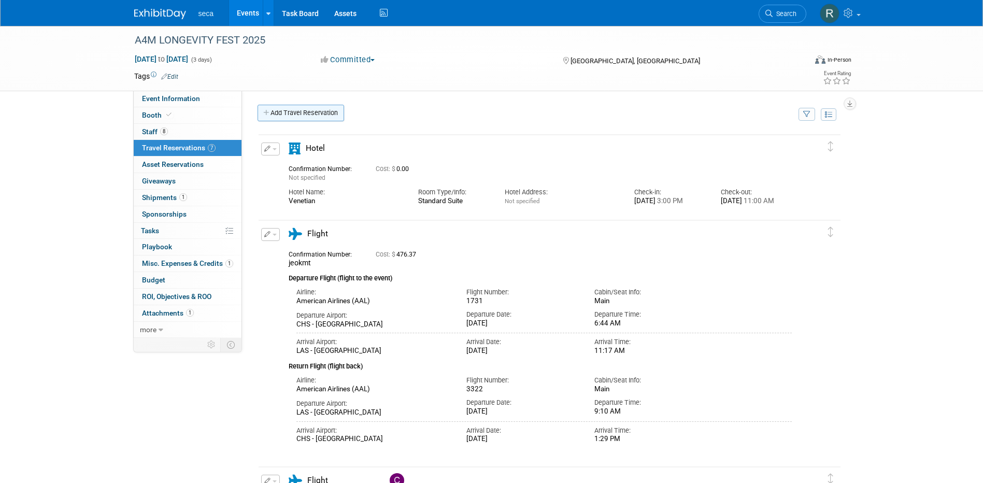
click at [292, 113] on link "Add Travel Reservation" at bounding box center [301, 113] width 87 height 17
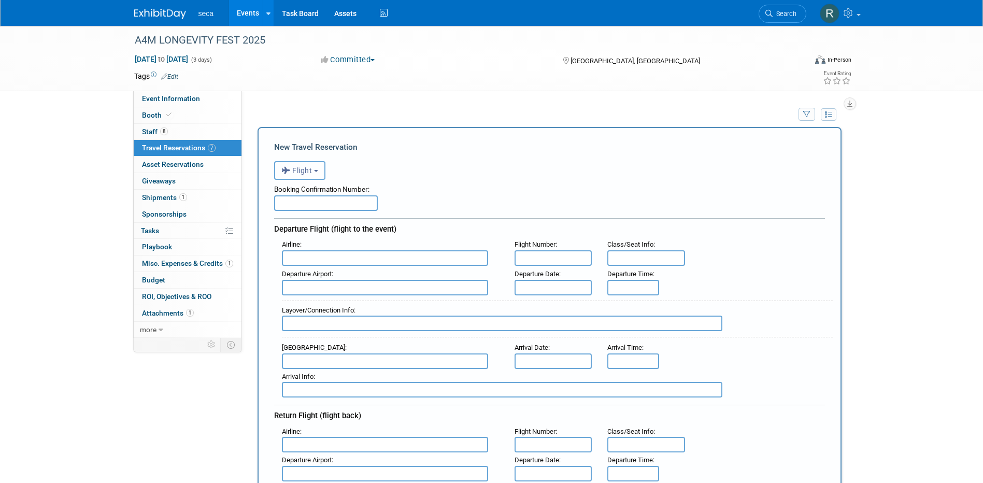
click at [308, 175] on span "Flight" at bounding box center [296, 170] width 31 height 8
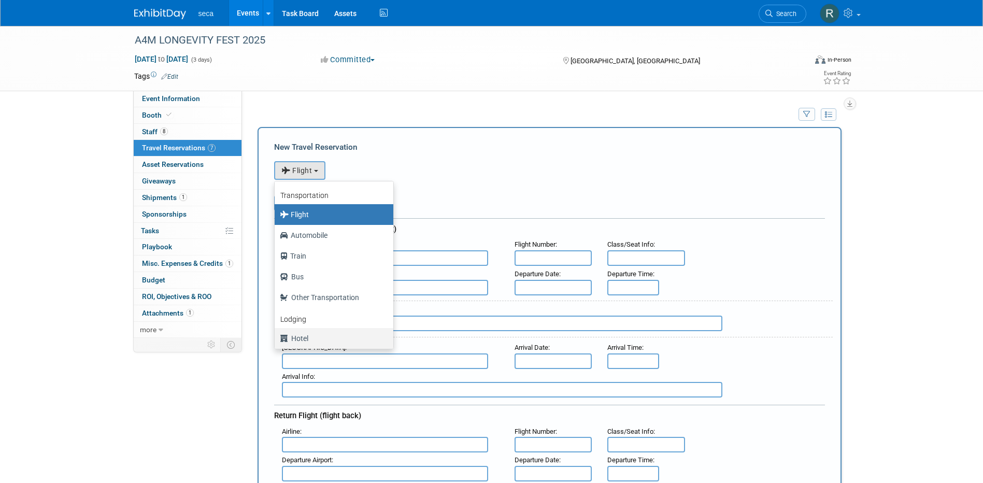
click at [306, 336] on label "Hotel" at bounding box center [331, 338] width 103 height 17
click at [276, 336] on input "Hotel" at bounding box center [272, 337] width 7 height 7
select select "6"
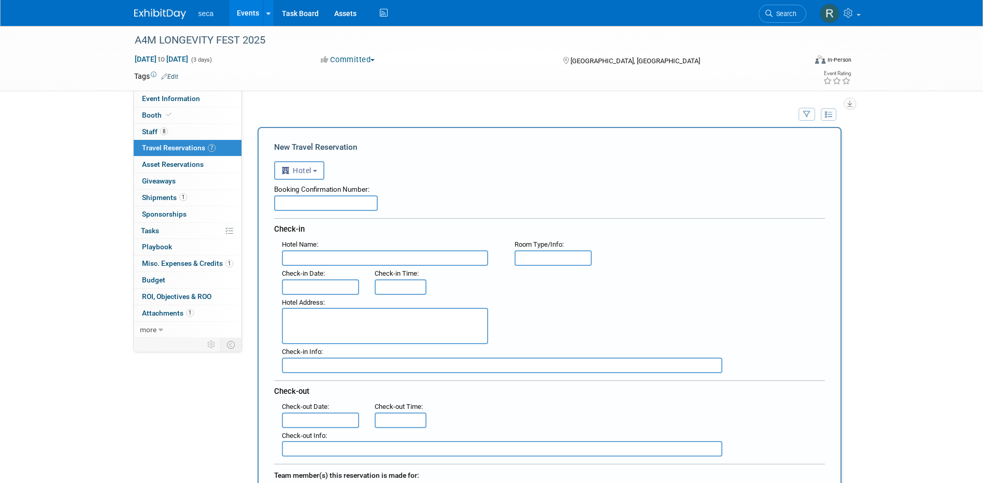
click at [306, 203] on input "text" at bounding box center [326, 203] width 104 height 16
click at [249, 13] on link "Events" at bounding box center [248, 13] width 38 height 26
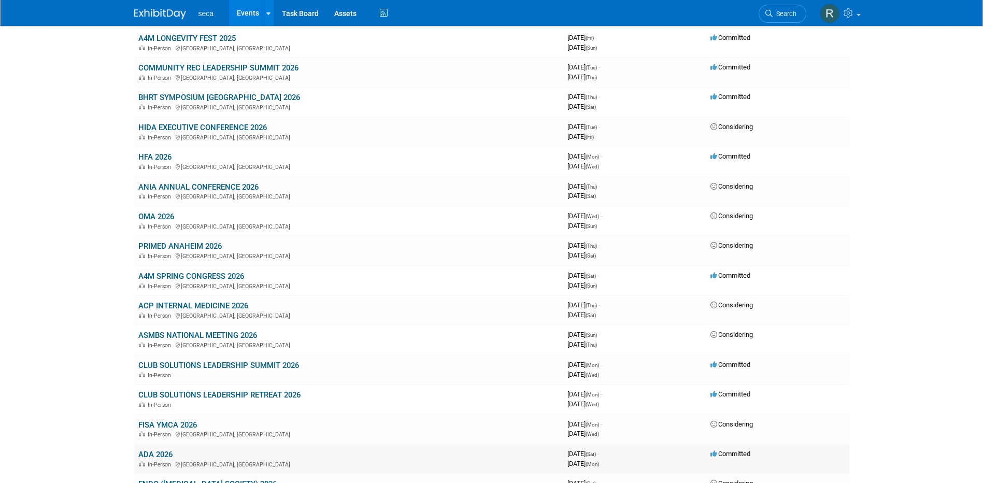
scroll to position [466, 0]
click at [161, 155] on link "HFA 2026" at bounding box center [154, 157] width 33 height 9
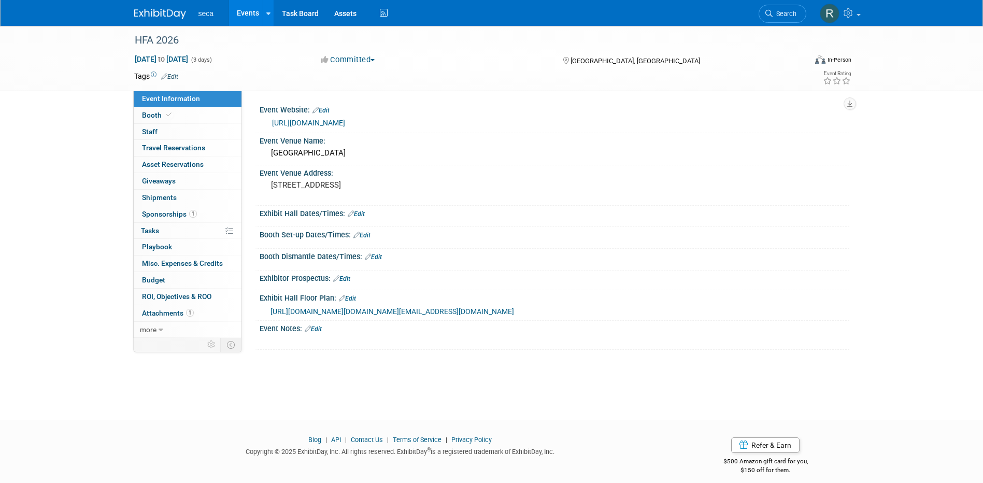
click at [321, 333] on link "Edit" at bounding box center [313, 328] width 17 height 7
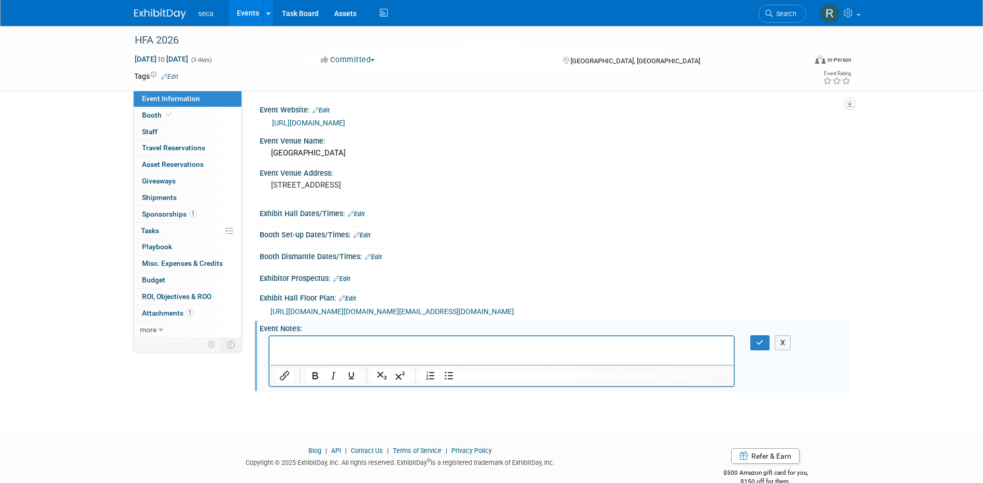
paste body "Rich Text Area. Press ALT-0 for help."
click at [422, 345] on p "﻿Cvent Passkey™ Planner Portal" at bounding box center [501, 345] width 453 height 10
click at [762, 350] on button "button" at bounding box center [759, 342] width 19 height 15
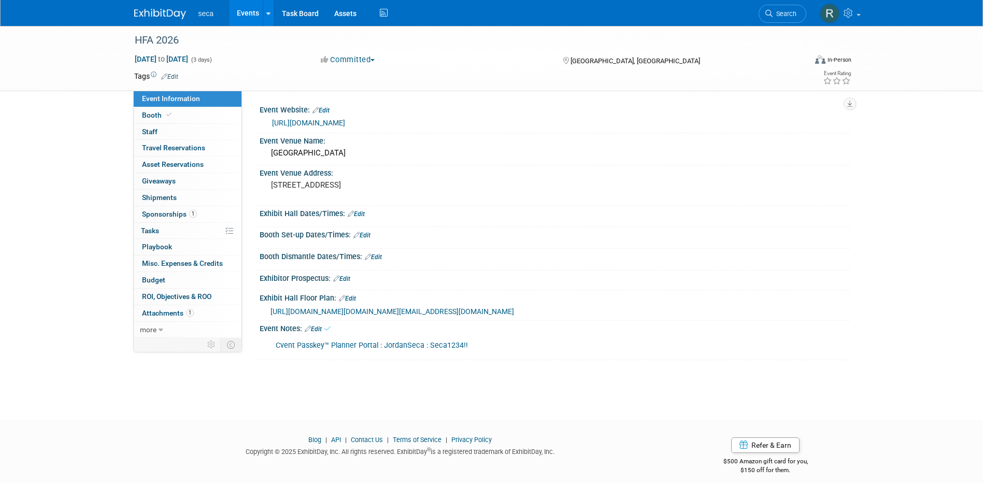
click at [318, 333] on link "Edit" at bounding box center [313, 328] width 17 height 7
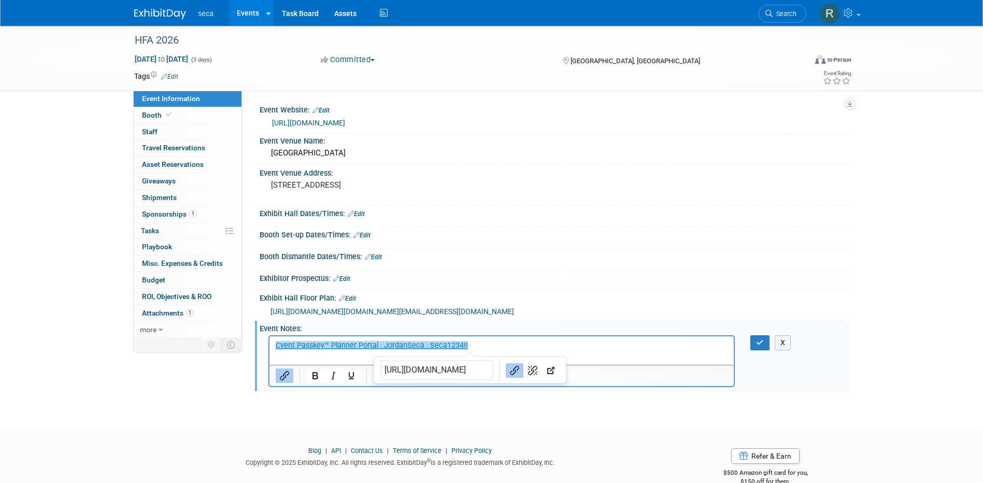
click at [508, 346] on p "﻿Cvent Passkey™ Planner Portal : JordanSeca : Seca1234!!" at bounding box center [501, 345] width 453 height 10
click at [767, 350] on button "button" at bounding box center [759, 342] width 19 height 15
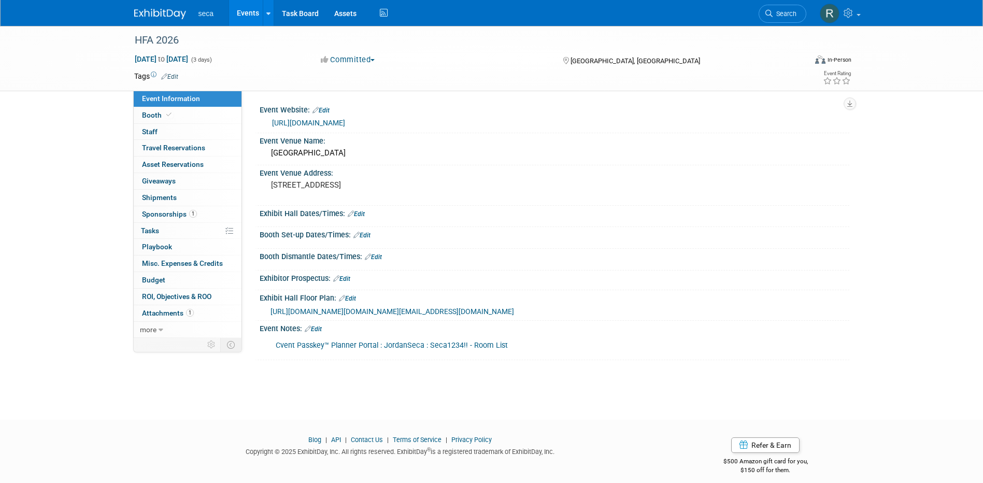
click at [252, 11] on link "Events" at bounding box center [248, 13] width 38 height 26
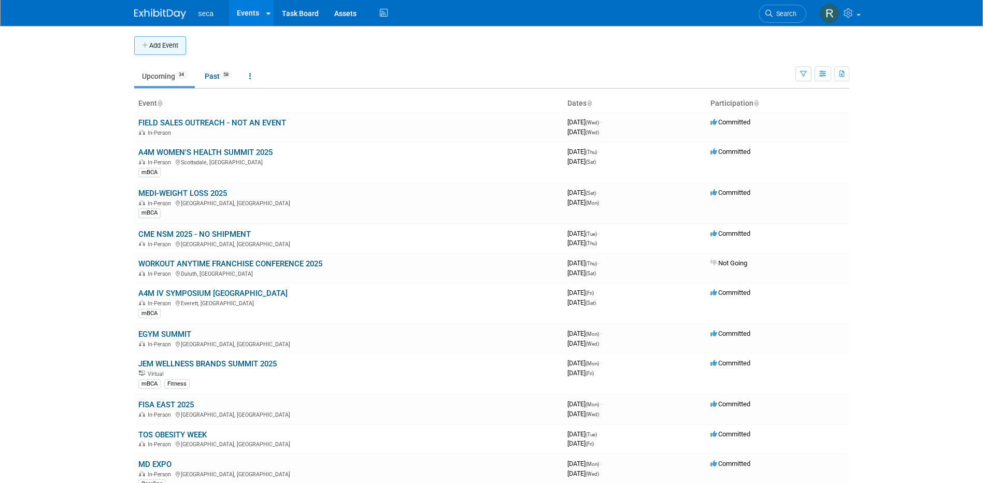
click at [161, 46] on button "Add Event" at bounding box center [160, 45] width 52 height 19
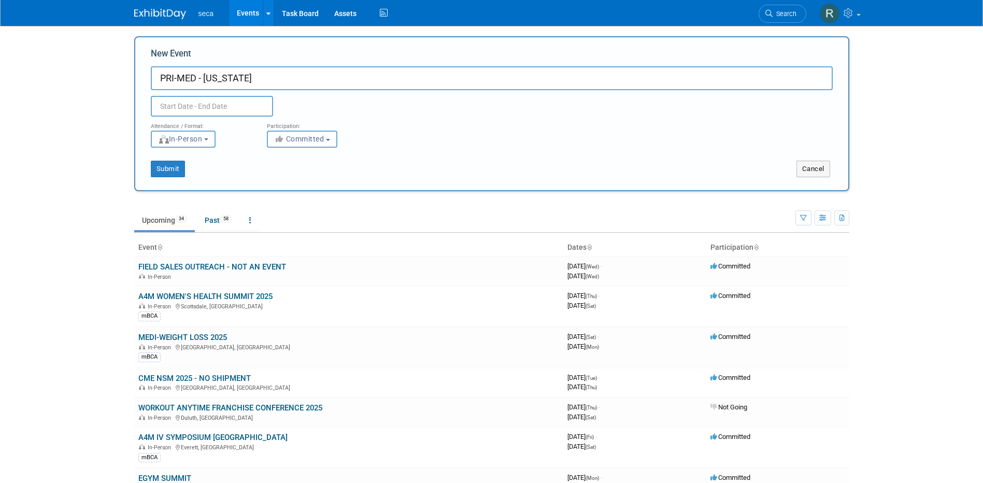
type input "PRI-MED - [US_STATE]"
click at [215, 109] on input "text" at bounding box center [212, 106] width 122 height 21
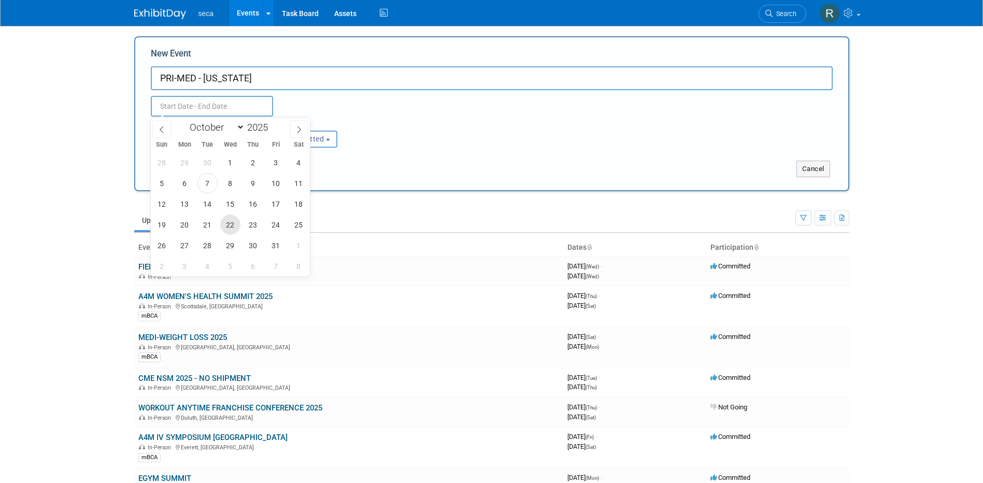
click at [224, 221] on span "22" at bounding box center [230, 225] width 20 height 20
click at [274, 221] on span "24" at bounding box center [276, 225] width 20 height 20
type input "[DATE] to [DATE]"
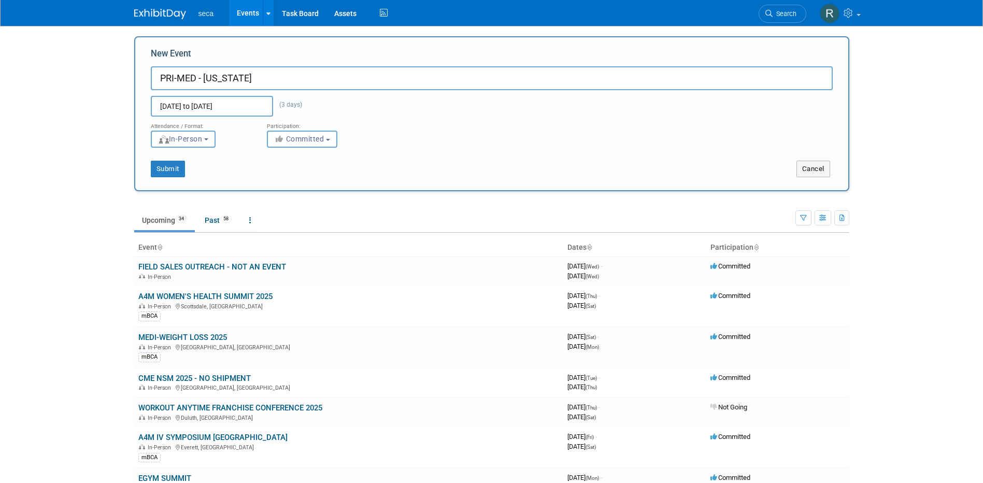
click at [254, 167] on div "Submit" at bounding box center [283, 169] width 297 height 17
click at [171, 168] on button "Submit" at bounding box center [168, 169] width 34 height 17
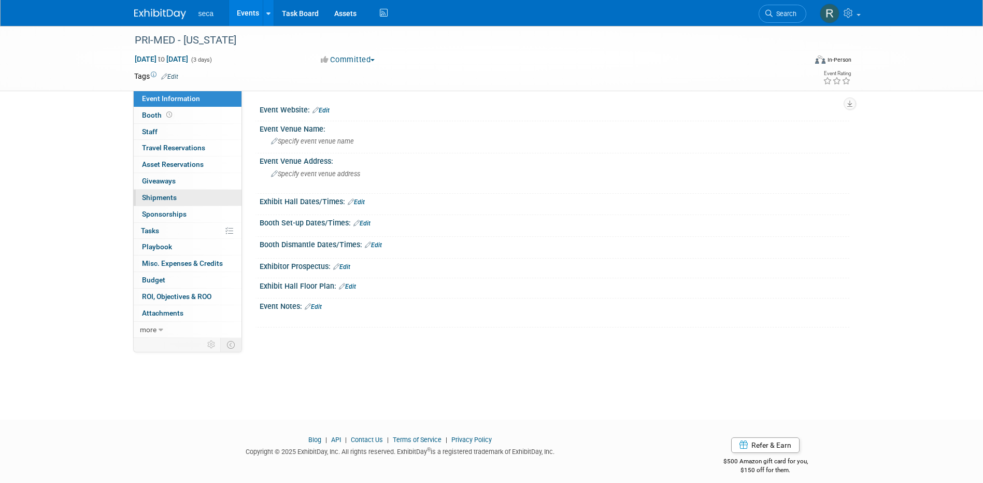
drag, startPoint x: 174, startPoint y: 194, endPoint x: 186, endPoint y: 194, distance: 11.9
click at [174, 194] on span "Shipments 0" at bounding box center [159, 197] width 35 height 8
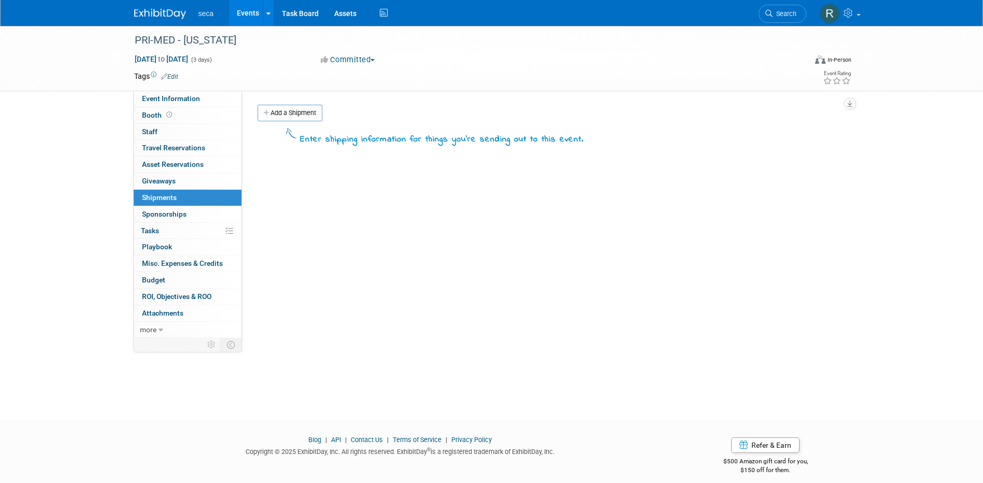
click at [296, 111] on link "Add a Shipment" at bounding box center [290, 113] width 65 height 17
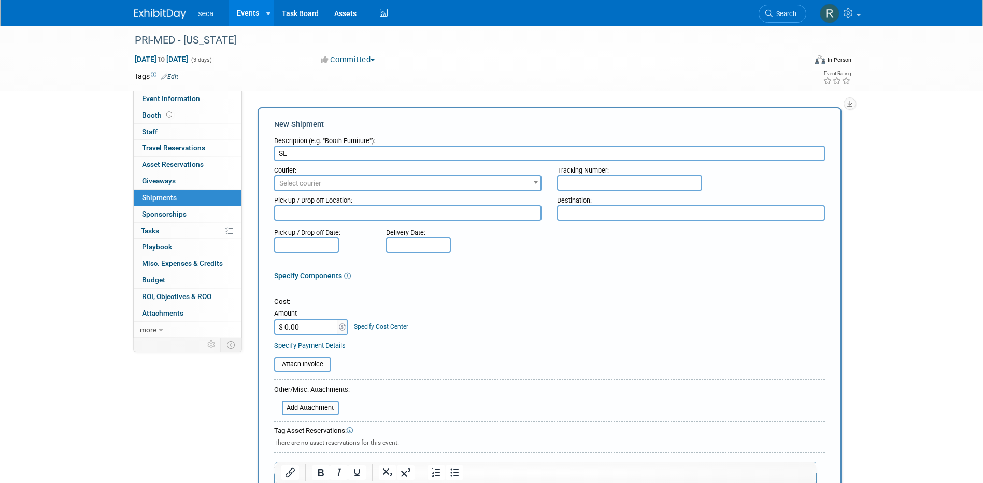
type input "S"
type input "s"
type input "Outbound Shipment : seca Chino to Nick Class' House"
click at [530, 276] on div "Specify Components" at bounding box center [549, 276] width 551 height 10
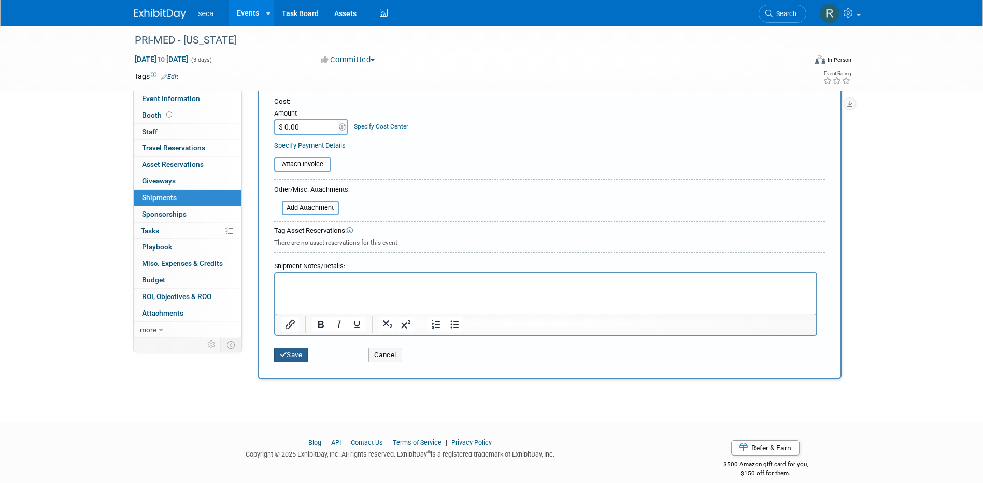
click at [294, 350] on button "Save" at bounding box center [291, 355] width 34 height 15
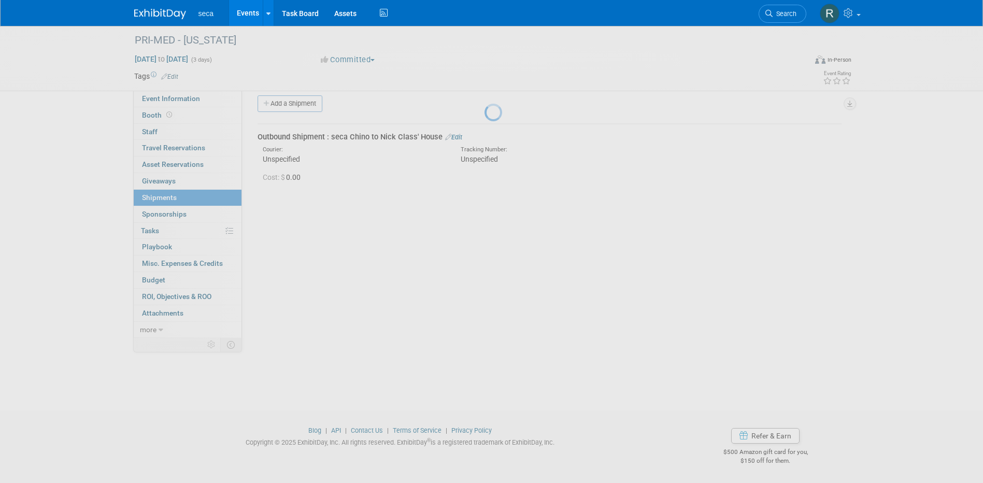
scroll to position [9, 0]
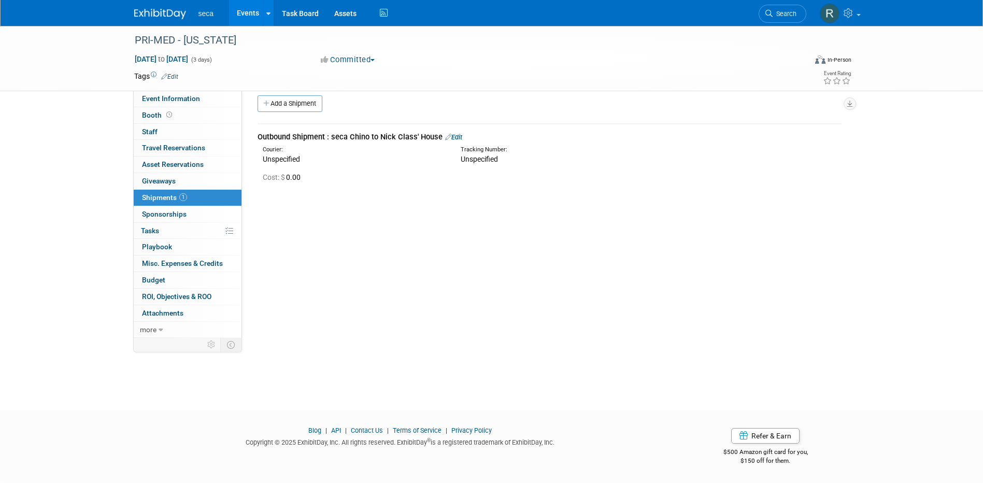
click at [243, 10] on link "Events" at bounding box center [248, 13] width 38 height 26
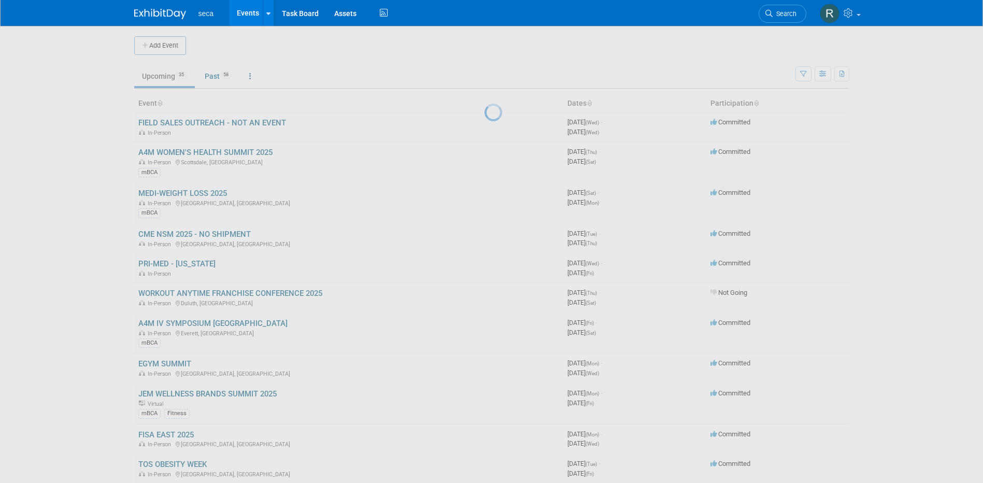
scroll to position [207, 0]
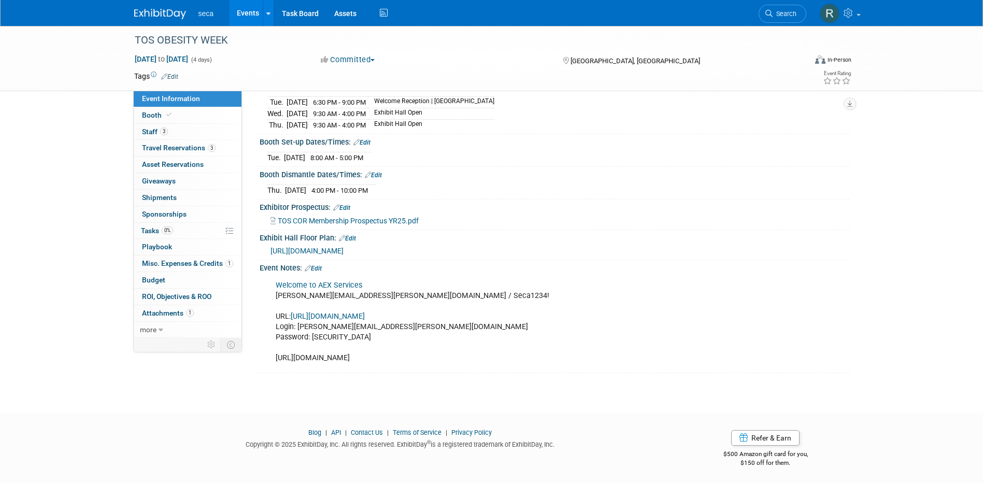
click at [344, 250] on span "[URL][DOMAIN_NAME]" at bounding box center [307, 251] width 73 height 8
click at [151, 113] on span "Booth" at bounding box center [158, 115] width 32 height 8
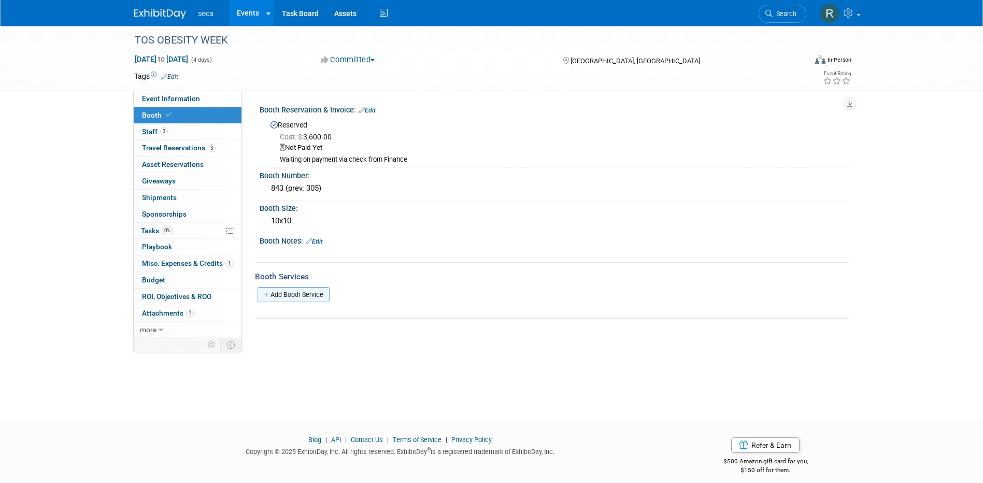
click at [282, 293] on link "Add Booth Service" at bounding box center [294, 294] width 72 height 15
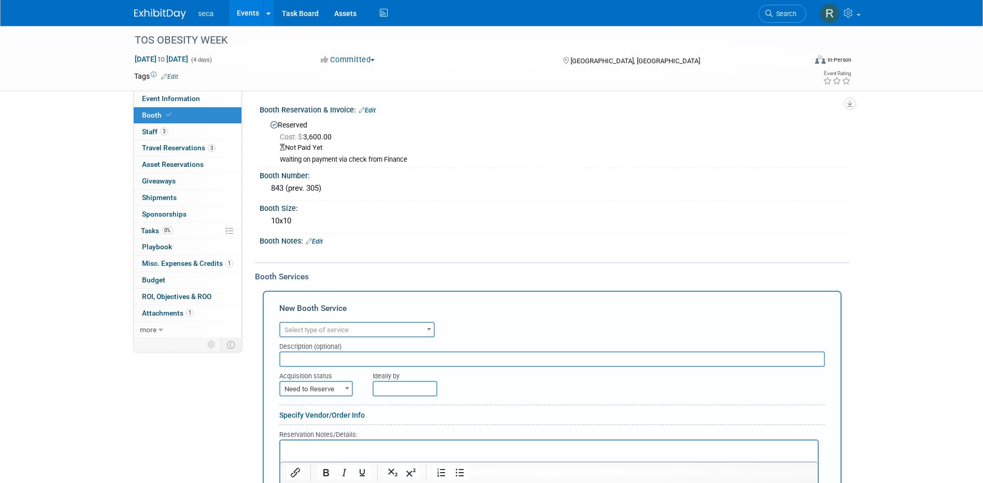
click at [298, 324] on span "Select type of service" at bounding box center [356, 330] width 153 height 15
type input "elect"
select select "8"
click at [317, 389] on span "Need to Reserve" at bounding box center [316, 389] width 72 height 15
select select "2"
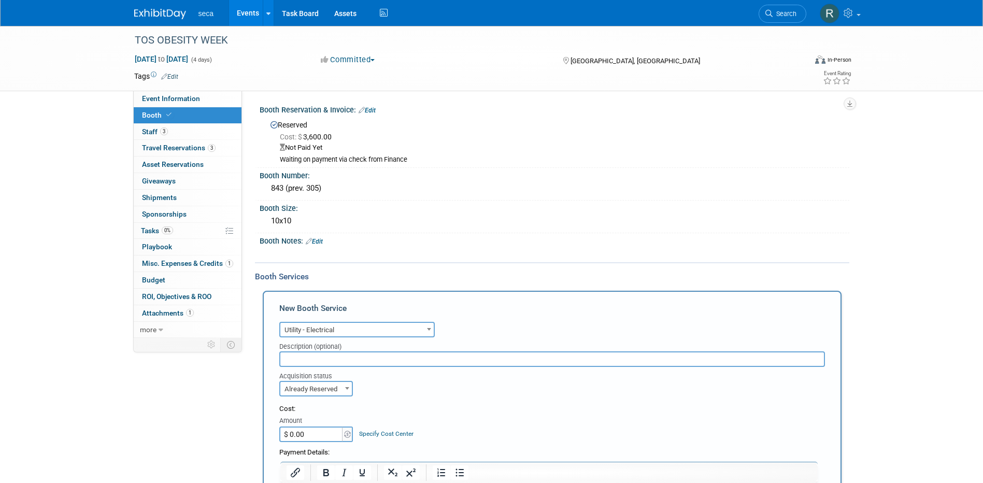
click at [314, 433] on input "$ 0.00" at bounding box center [311, 434] width 65 height 16
type input "$ 469.50"
click at [319, 360] on input "text" at bounding box center [552, 359] width 546 height 16
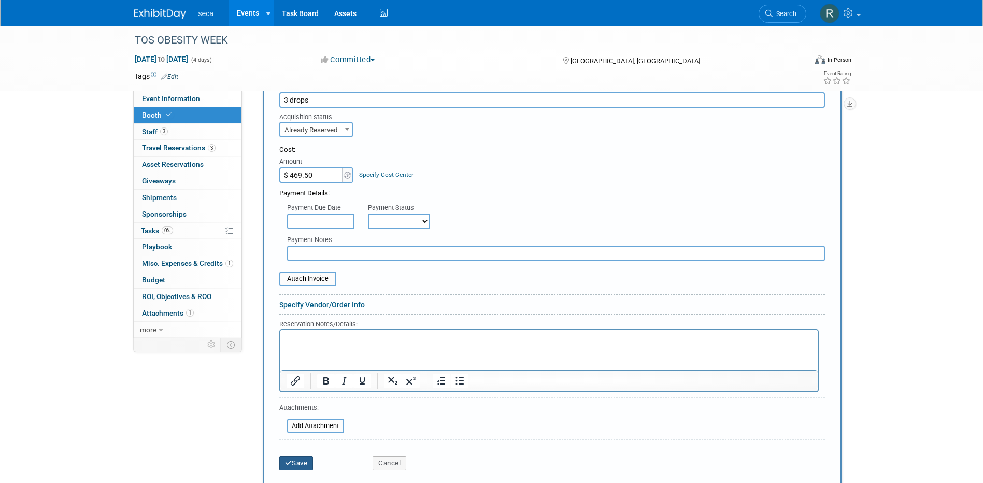
type input "3 drops"
click at [299, 462] on button "Save" at bounding box center [296, 463] width 34 height 15
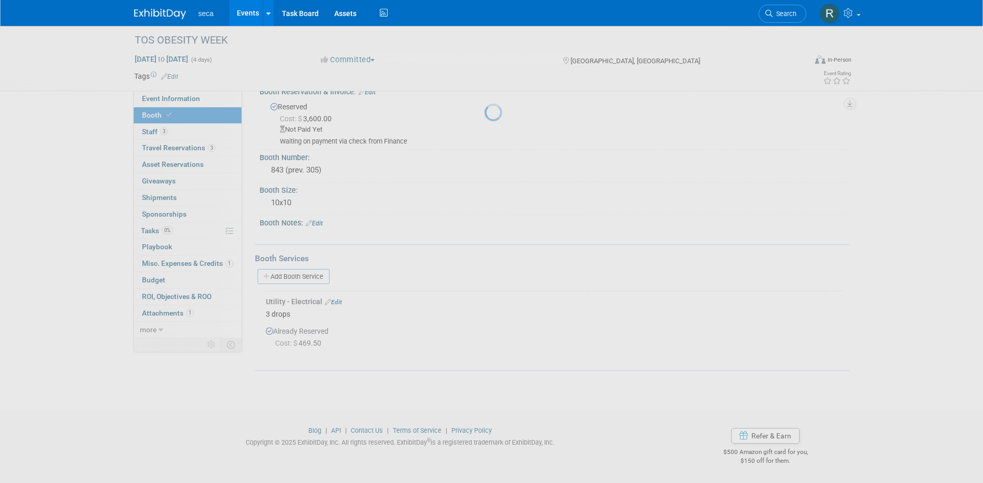
scroll to position [18, 0]
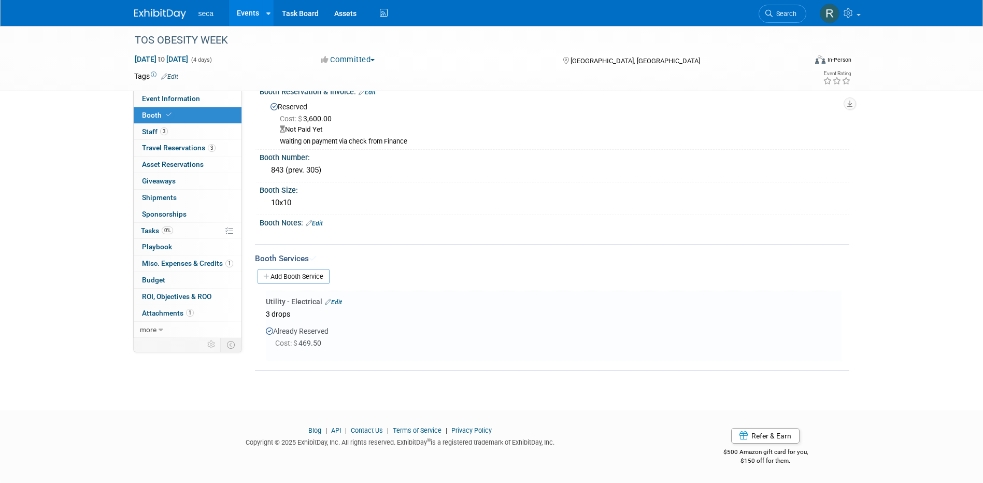
click at [338, 301] on link "Edit" at bounding box center [333, 301] width 17 height 7
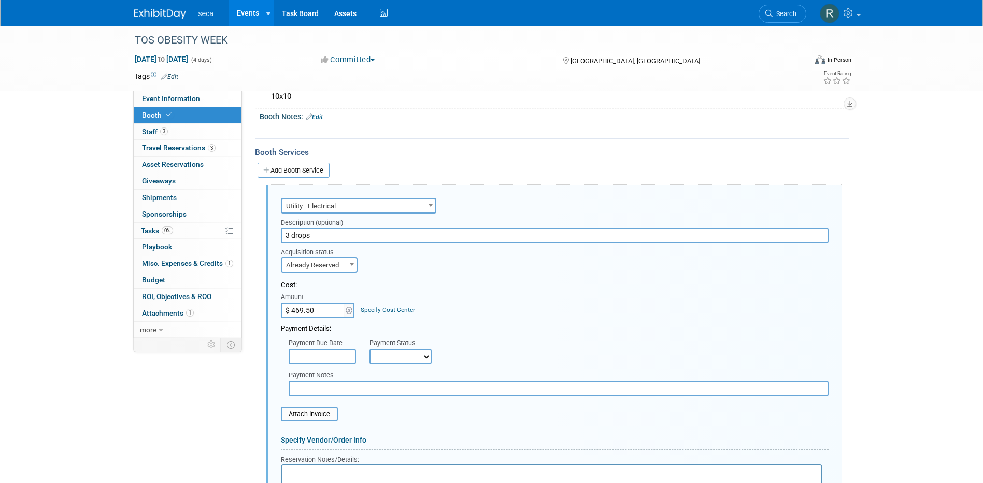
scroll to position [191, 0]
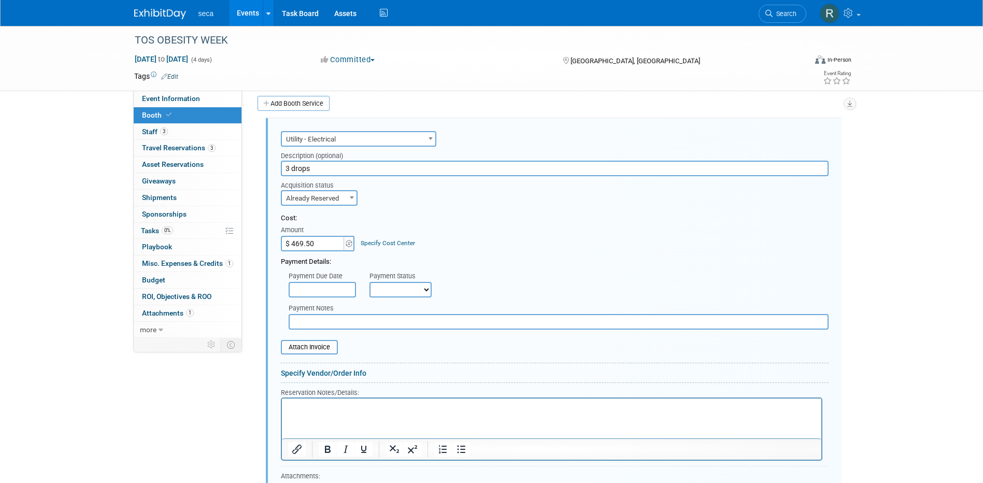
click at [396, 286] on select "Not Paid Yet Partially Paid Paid in Full" at bounding box center [400, 290] width 62 height 16
select select "1"
click at [369, 282] on select "Not Paid Yet Partially Paid Paid in Full" at bounding box center [400, 290] width 62 height 16
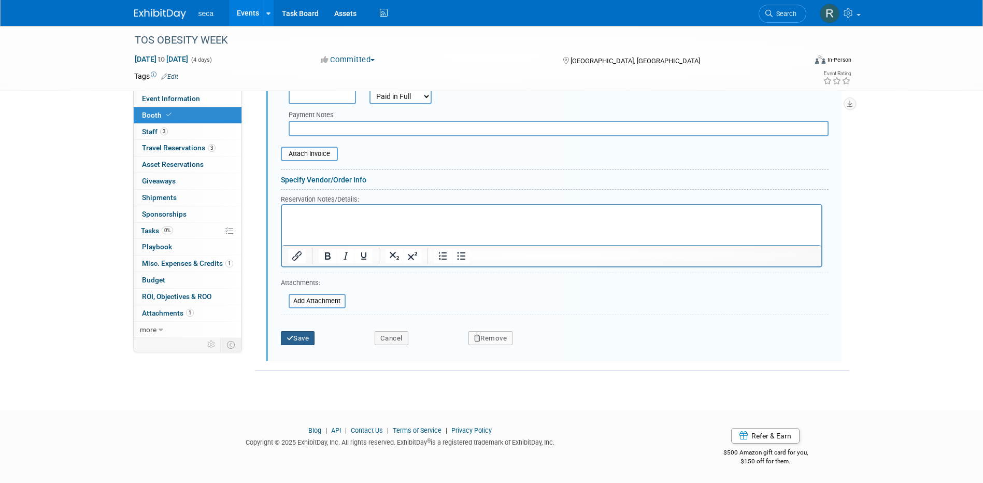
click at [302, 338] on button "Save" at bounding box center [298, 338] width 34 height 15
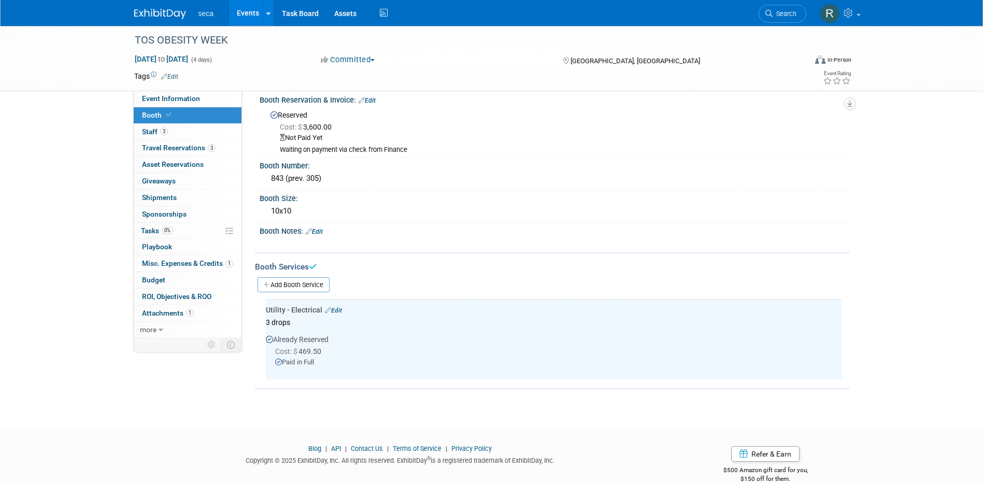
scroll to position [0, 0]
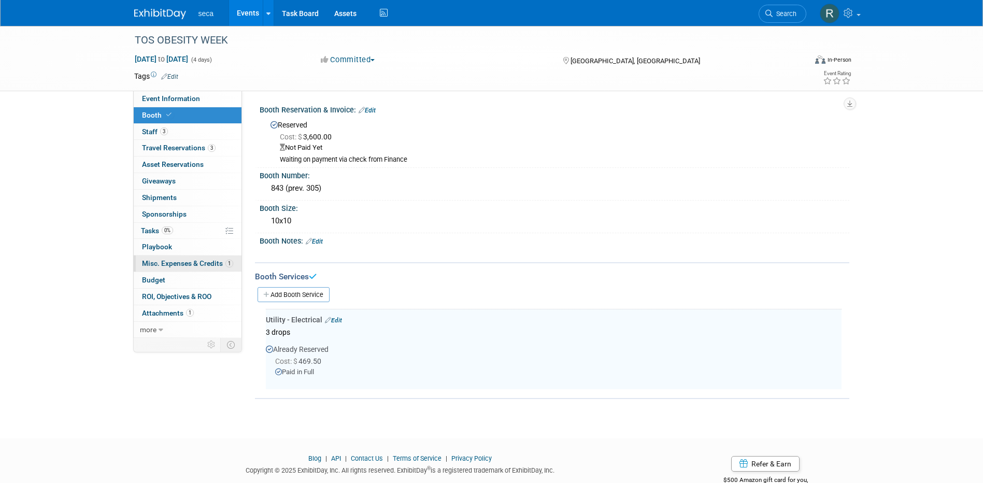
click at [178, 267] on link "1 Misc. Expenses & Credits 1" at bounding box center [188, 263] width 108 height 16
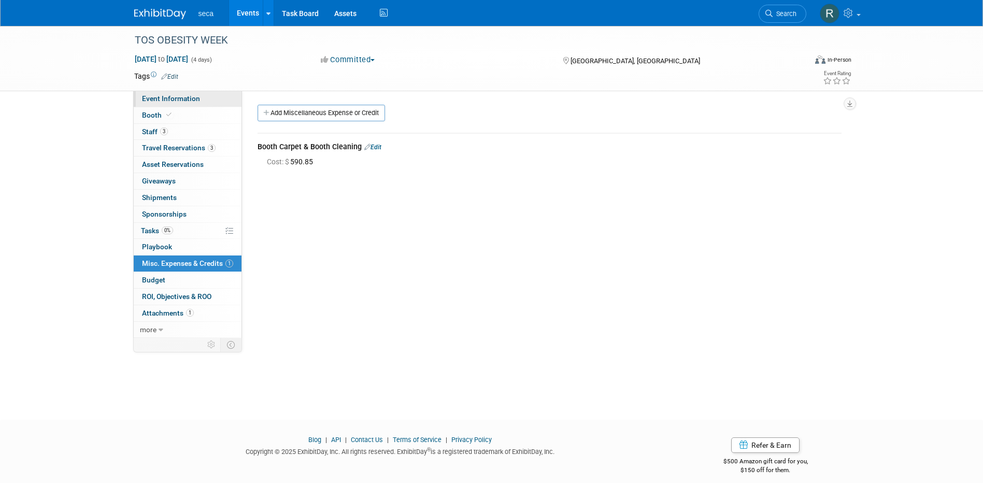
click at [173, 98] on span "Event Information" at bounding box center [171, 98] width 58 height 8
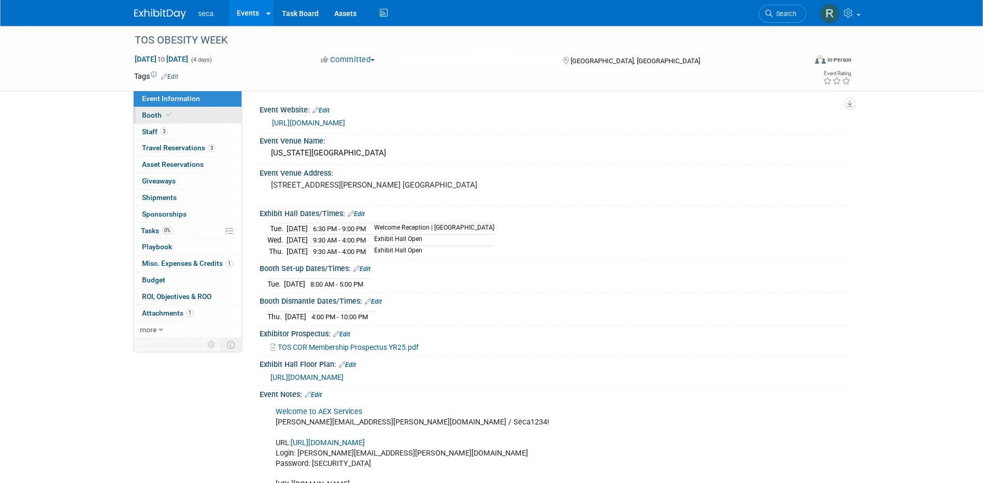
click at [204, 108] on link "Booth" at bounding box center [188, 115] width 108 height 16
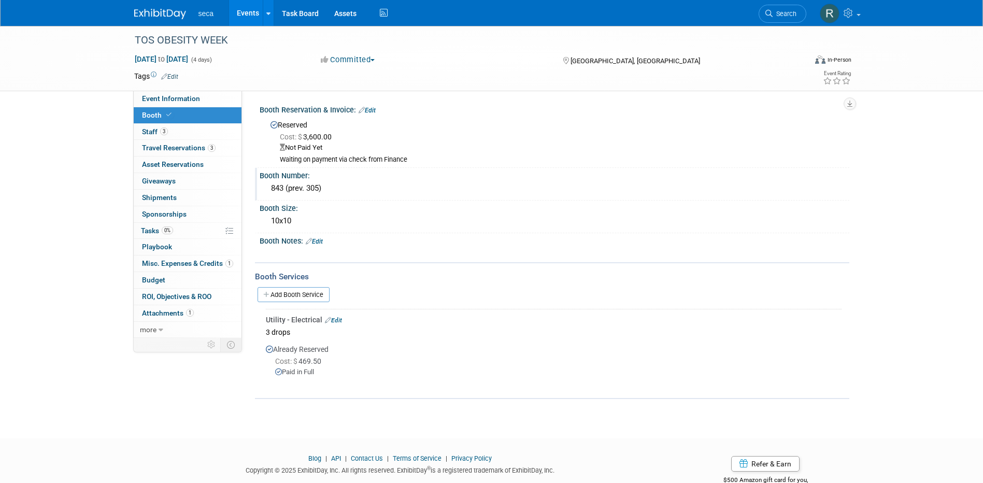
click at [302, 190] on div "843 (prev. 305)" at bounding box center [554, 188] width 574 height 16
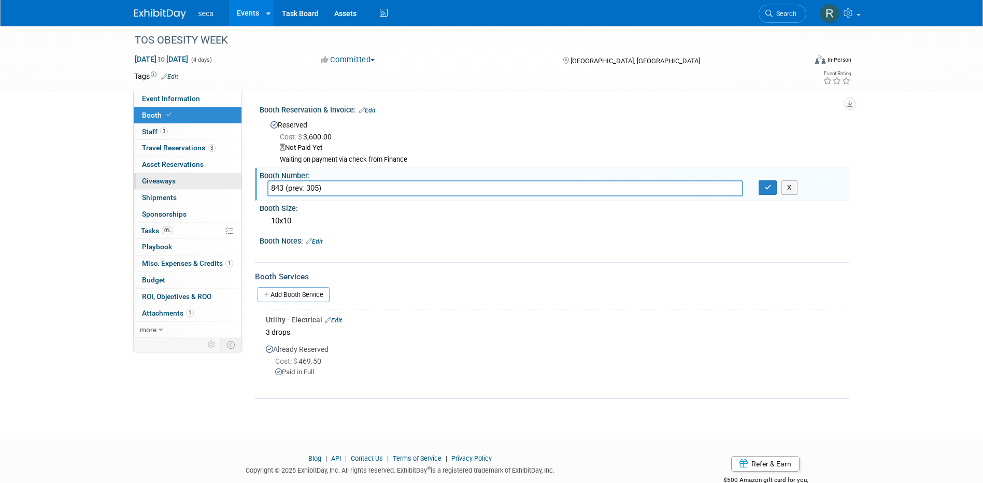
drag, startPoint x: 336, startPoint y: 189, endPoint x: 219, endPoint y: 188, distance: 117.1
click at [219, 188] on div "Event Information Event Info Booth Booth 3 Staff 3 Staff 3 Travel Reservations …" at bounding box center [491, 212] width 731 height 373
type input "305"
click at [767, 190] on icon "button" at bounding box center [767, 187] width 7 height 7
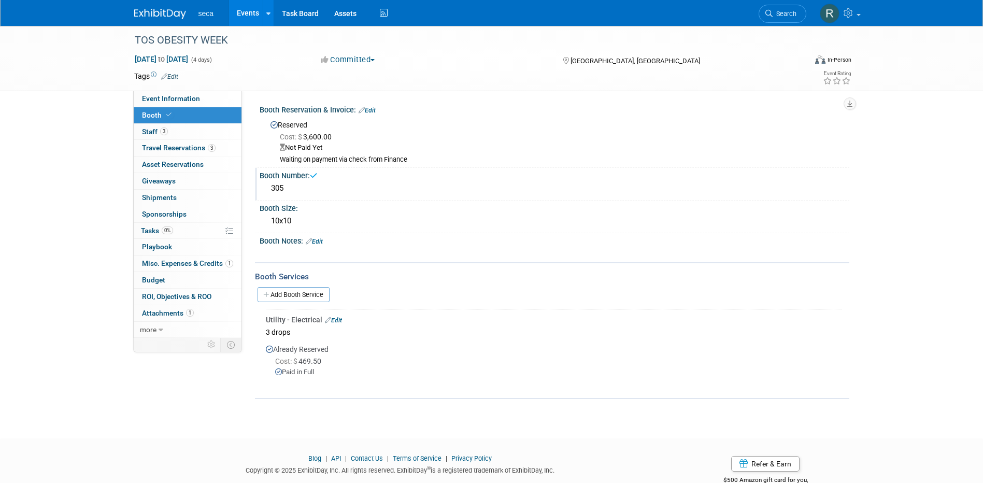
click at [47, 221] on div "TOS OBESITY WEEK Nov 4, 2025 to Nov 7, 2025 (4 days) Nov 4, 2025 to Nov 7, 2025…" at bounding box center [491, 223] width 983 height 394
click at [239, 12] on link "Events" at bounding box center [248, 13] width 38 height 26
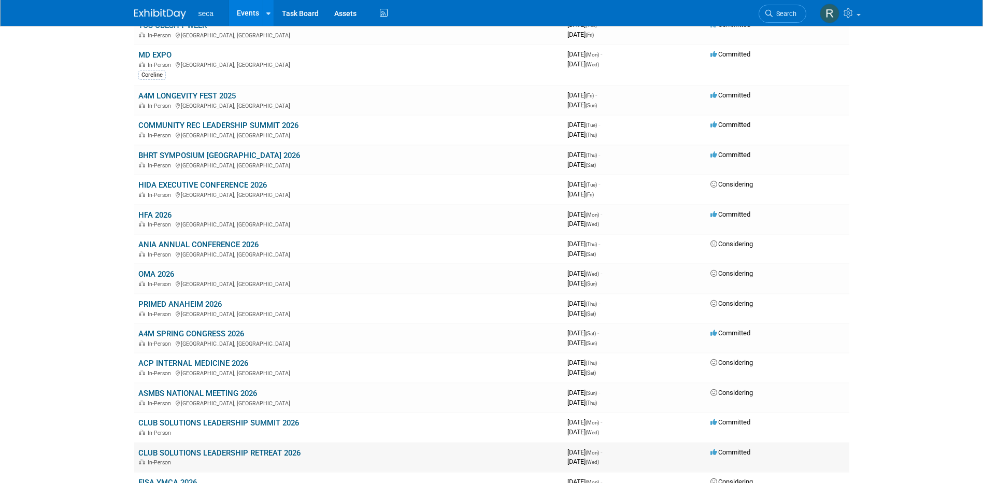
scroll to position [415, 0]
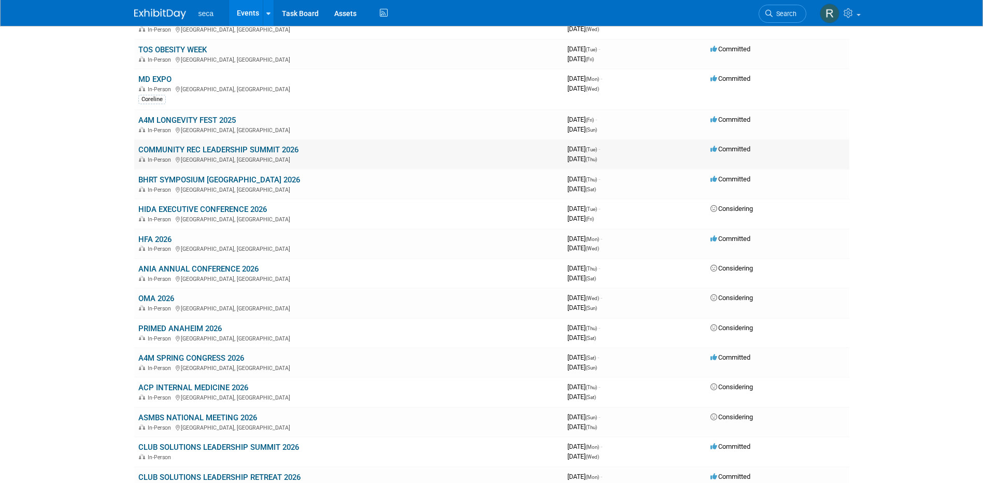
click at [206, 151] on link "COMMUNITY REC LEADERSHIP SUMMIT 2026" at bounding box center [218, 149] width 160 height 9
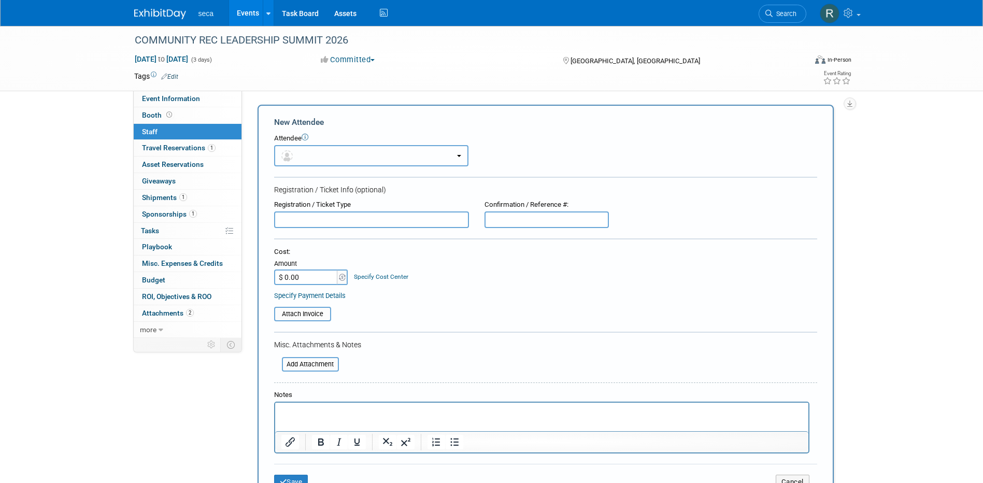
click at [303, 154] on button "button" at bounding box center [371, 155] width 194 height 21
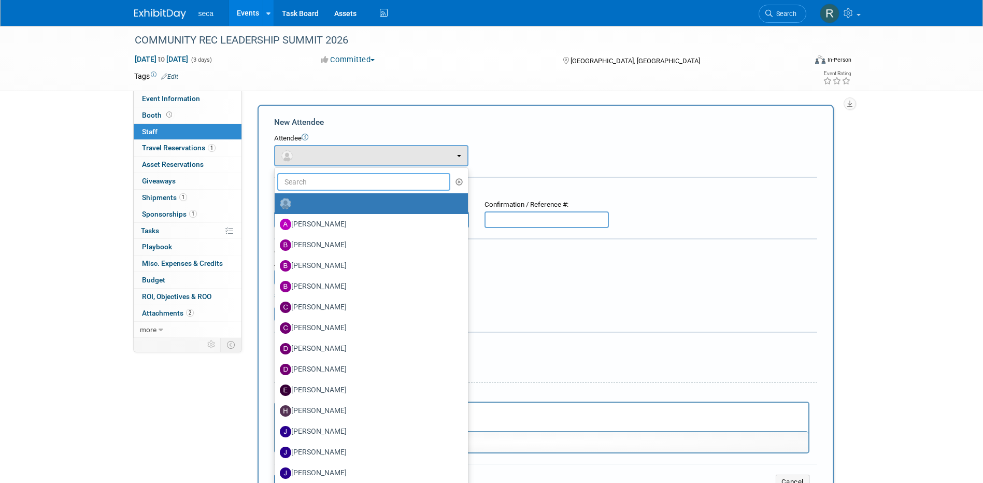
click at [305, 184] on input "text" at bounding box center [364, 182] width 174 height 18
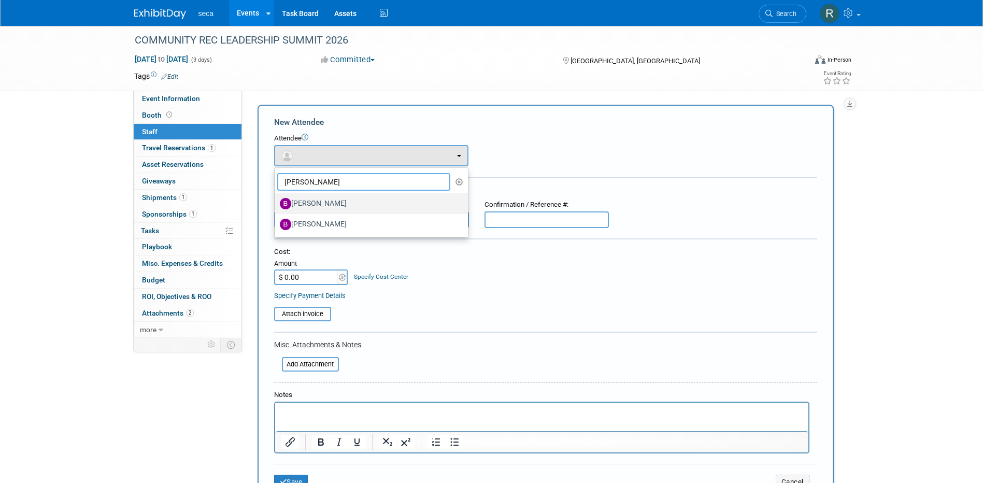
type input "bob"
click at [314, 207] on label "[PERSON_NAME]" at bounding box center [369, 203] width 178 height 17
click at [276, 206] on input "[PERSON_NAME]" at bounding box center [272, 202] width 7 height 7
select select "e2ef97a7-72c7-4f37-be13-27e381f9004d"
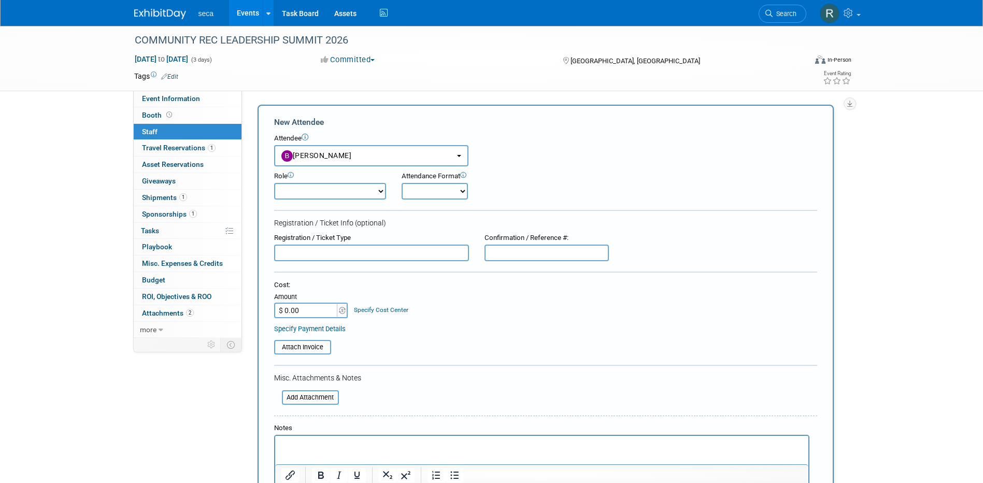
click at [424, 183] on select "Onsite Remote" at bounding box center [435, 191] width 66 height 17
select select "1"
click at [402, 183] on select "Onsite Remote" at bounding box center [435, 191] width 66 height 17
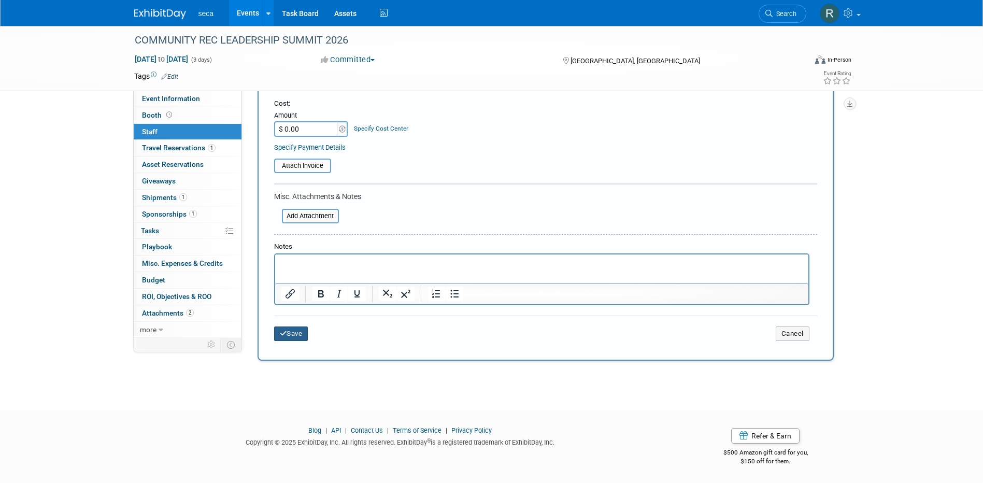
click at [286, 334] on icon "submit" at bounding box center [283, 333] width 7 height 7
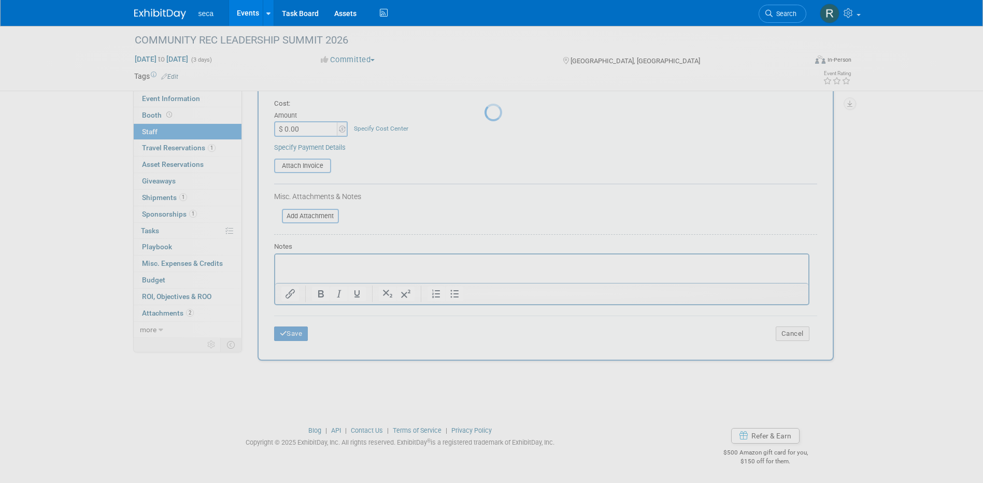
scroll to position [9, 0]
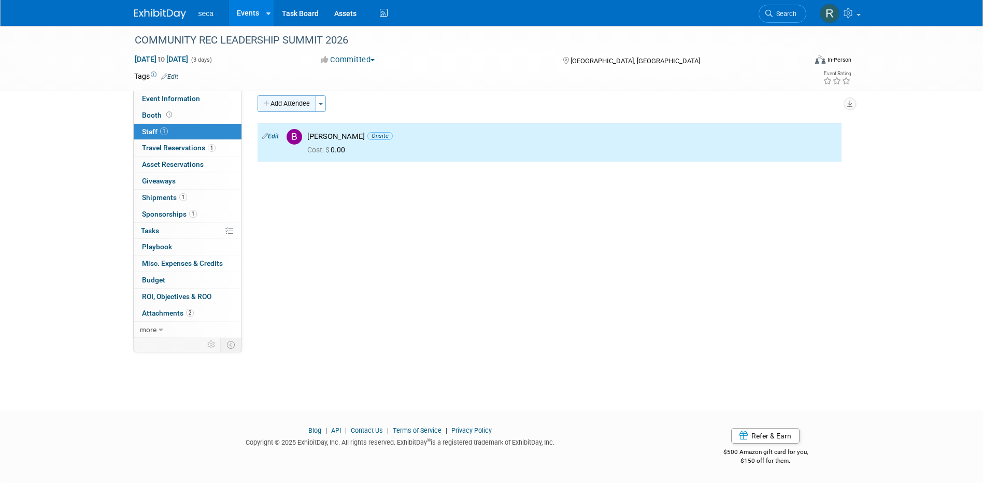
click at [302, 106] on button "Add Attendee" at bounding box center [287, 103] width 59 height 17
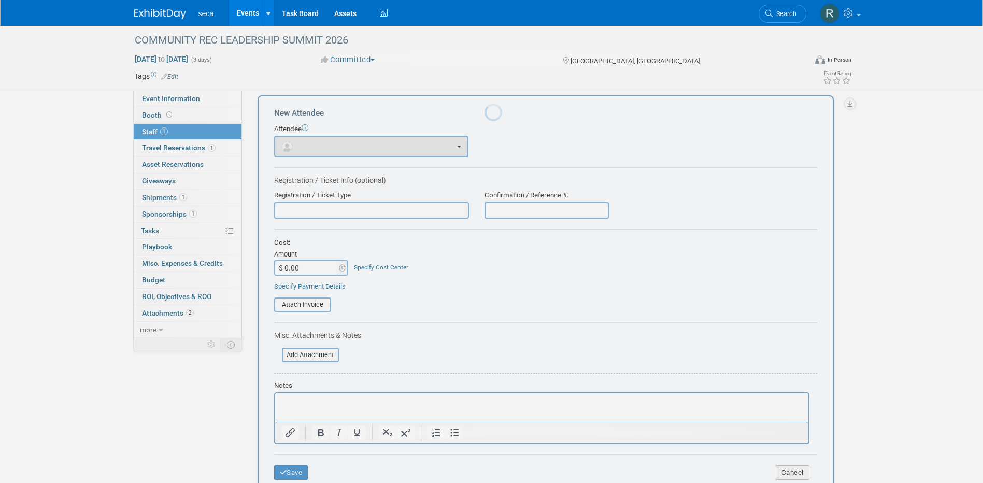
scroll to position [0, 0]
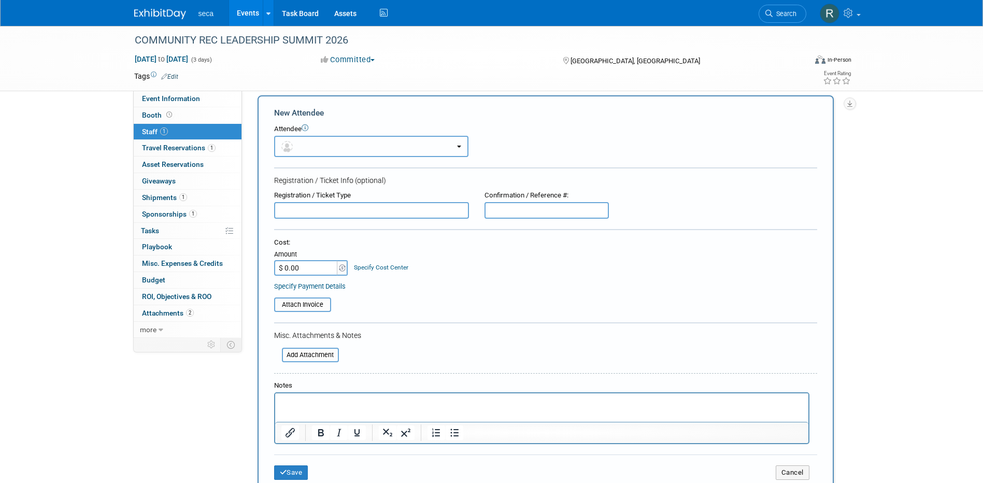
click at [308, 146] on button "button" at bounding box center [371, 146] width 194 height 21
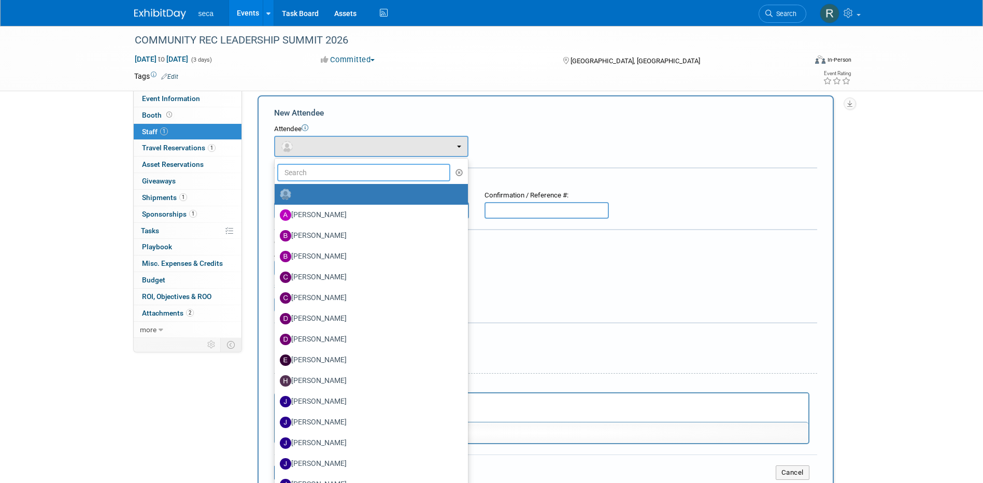
click at [325, 176] on input "text" at bounding box center [364, 173] width 174 height 18
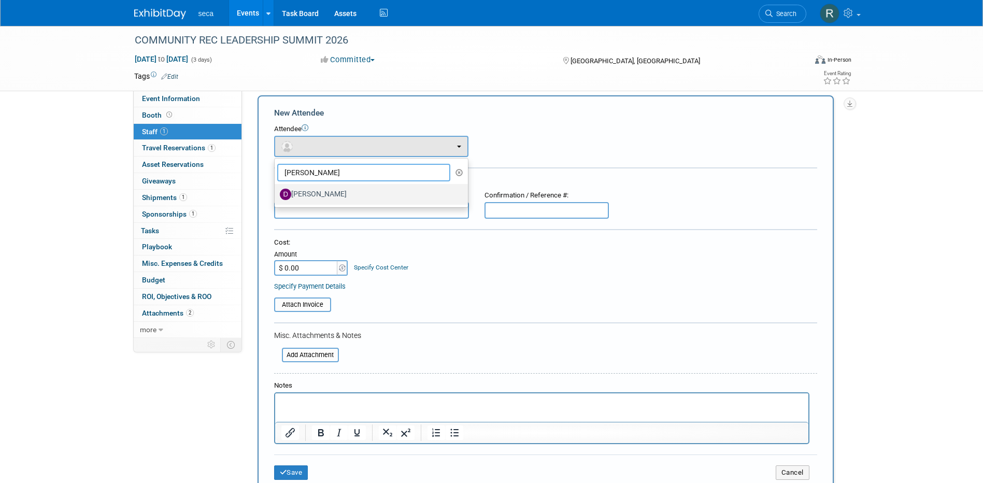
type input "duane"
click at [322, 194] on label "Duane Jones" at bounding box center [369, 194] width 178 height 17
click at [276, 194] on input "Duane Jones" at bounding box center [272, 193] width 7 height 7
select select "a3dc2228-f58e-4ec1-8129-1837950ac797"
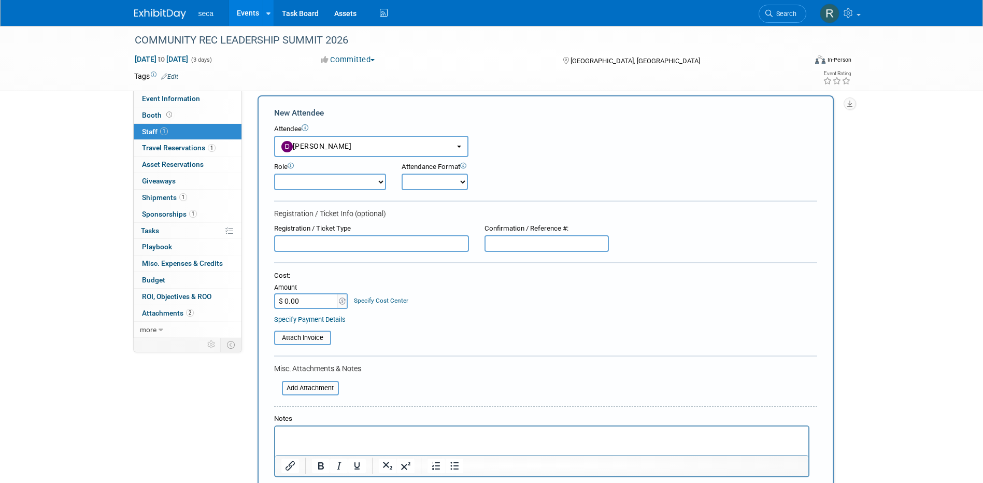
click at [439, 180] on select "Onsite Remote" at bounding box center [435, 182] width 66 height 17
select select "1"
click at [402, 174] on select "Onsite Remote" at bounding box center [435, 182] width 66 height 17
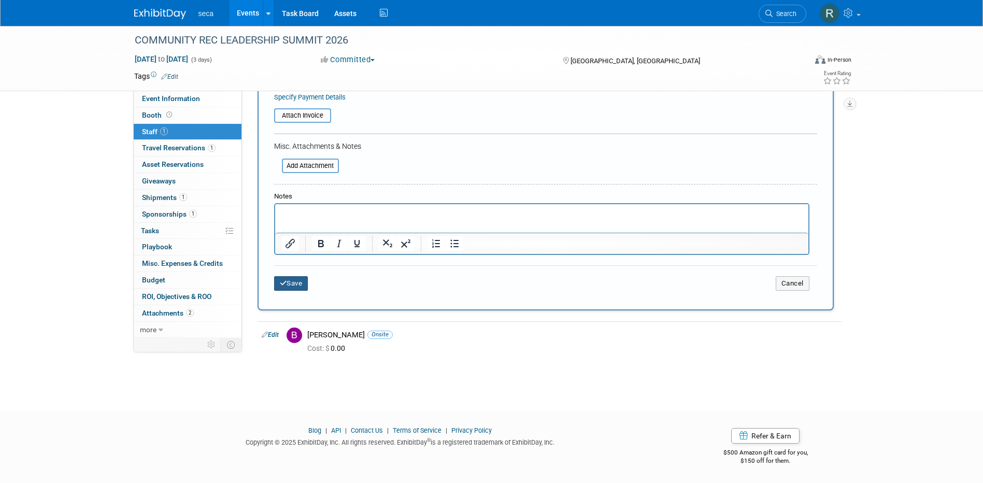
click at [297, 285] on button "Save" at bounding box center [291, 283] width 34 height 15
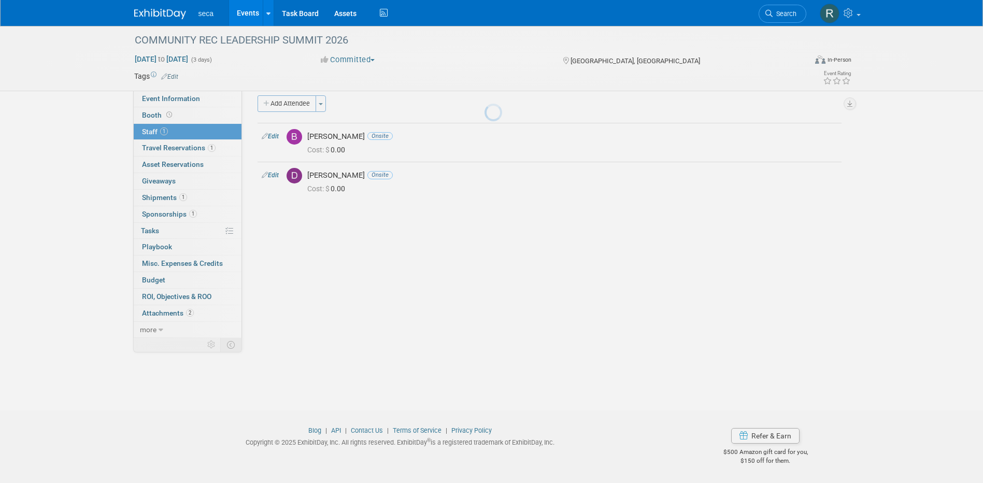
scroll to position [9, 0]
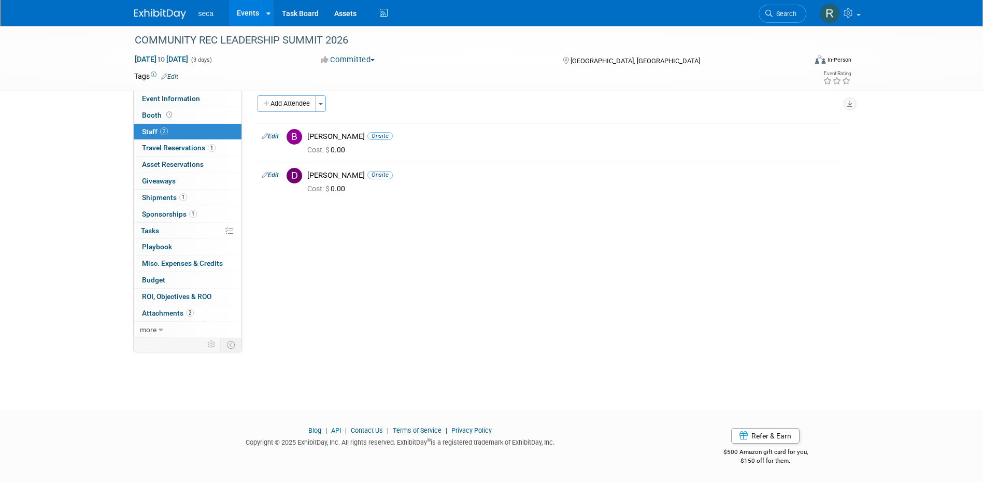
click at [241, 7] on link "Events" at bounding box center [248, 13] width 38 height 26
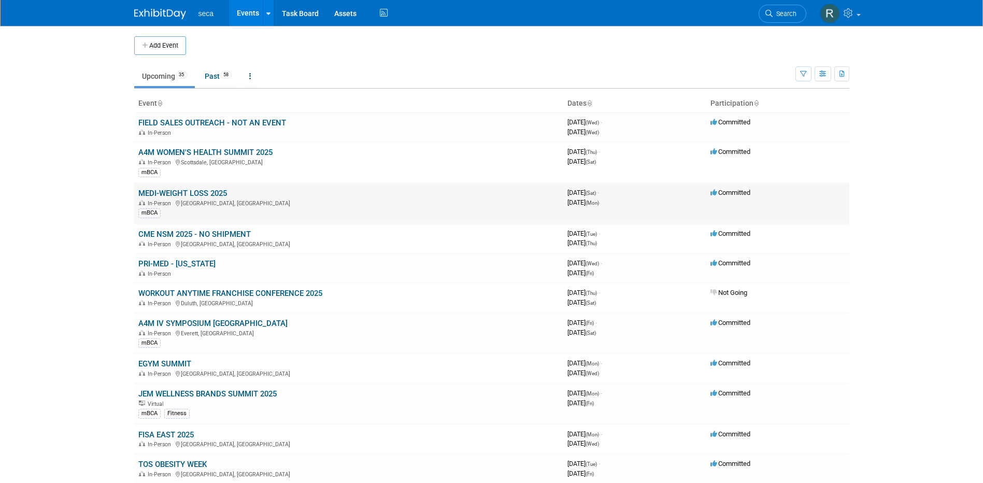
click at [182, 194] on link "MEDI-WEIGHT LOSS 2025" at bounding box center [182, 193] width 89 height 9
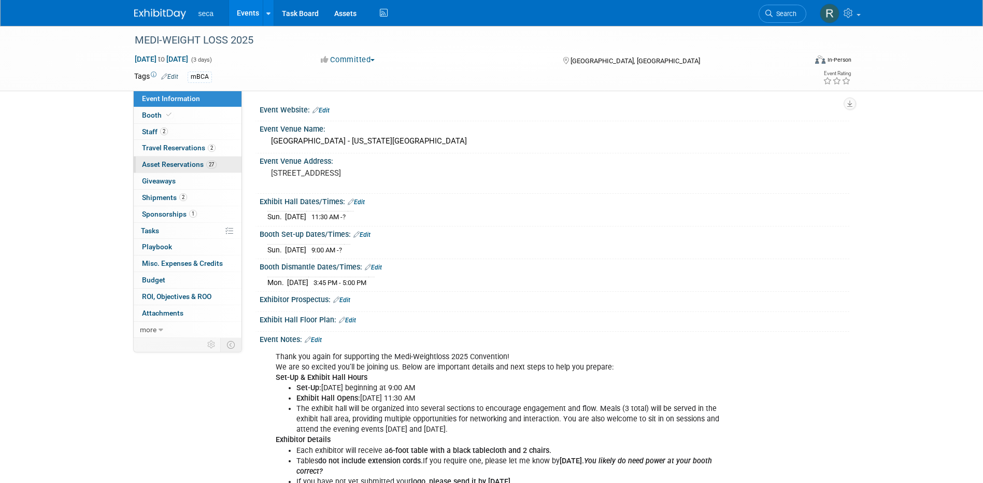
click at [168, 161] on span "Asset Reservations 27" at bounding box center [179, 164] width 75 height 8
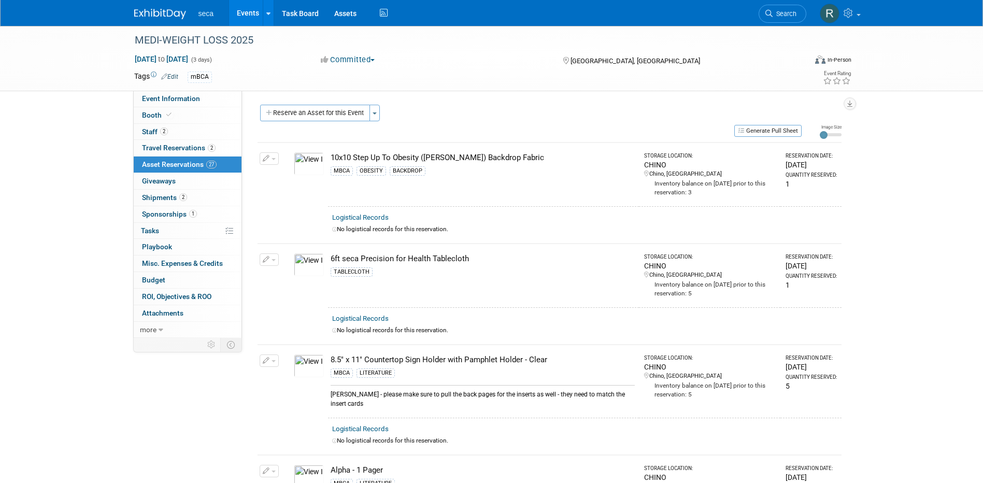
click at [244, 14] on link "Events" at bounding box center [248, 13] width 38 height 26
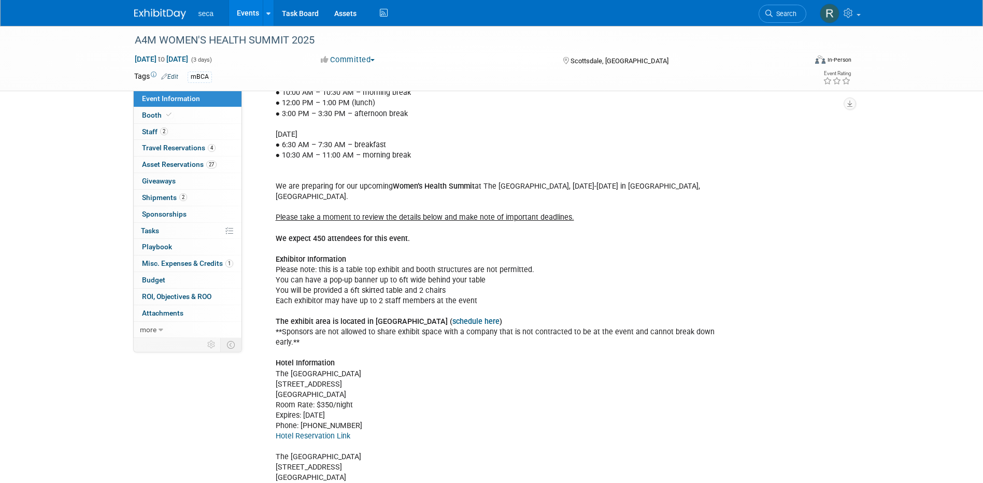
scroll to position [399, 0]
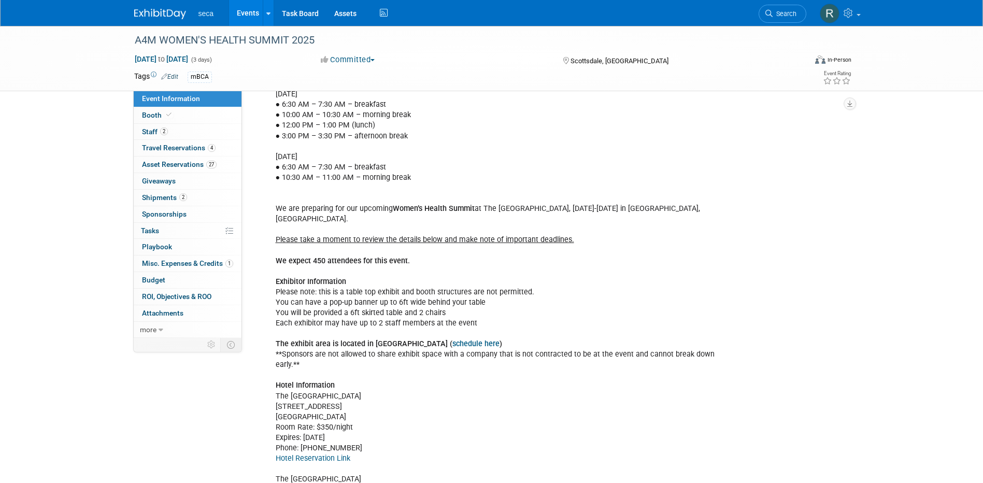
click at [244, 11] on link "Events" at bounding box center [248, 13] width 38 height 26
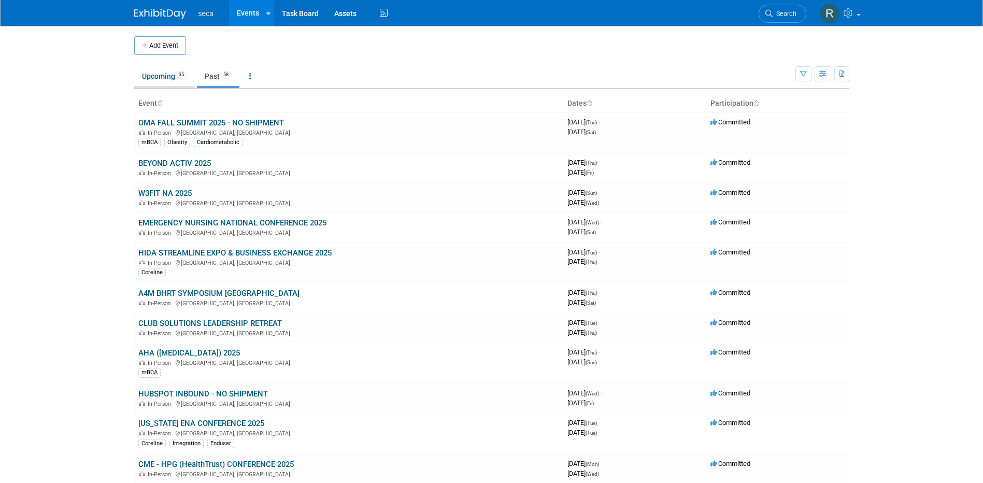
click at [161, 80] on link "Upcoming 35" at bounding box center [164, 76] width 61 height 20
